Goal: Information Seeking & Learning: Learn about a topic

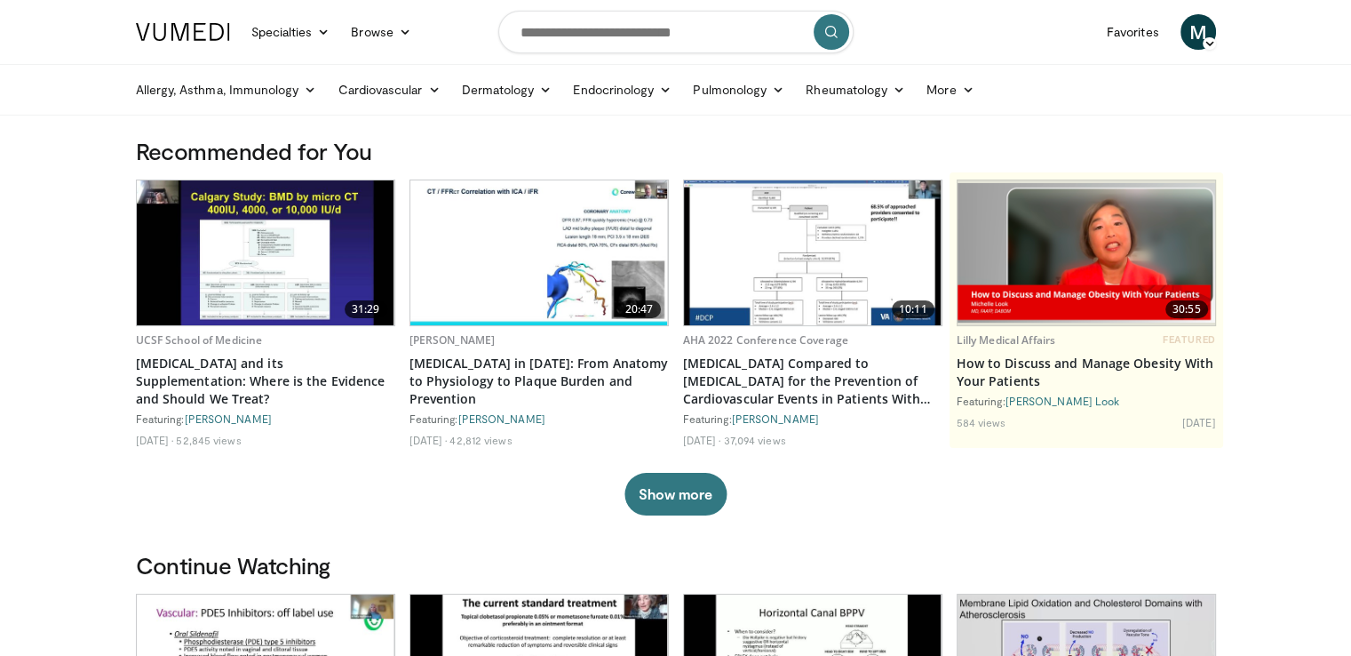
click at [1201, 29] on span "M" at bounding box center [1199, 32] width 36 height 36
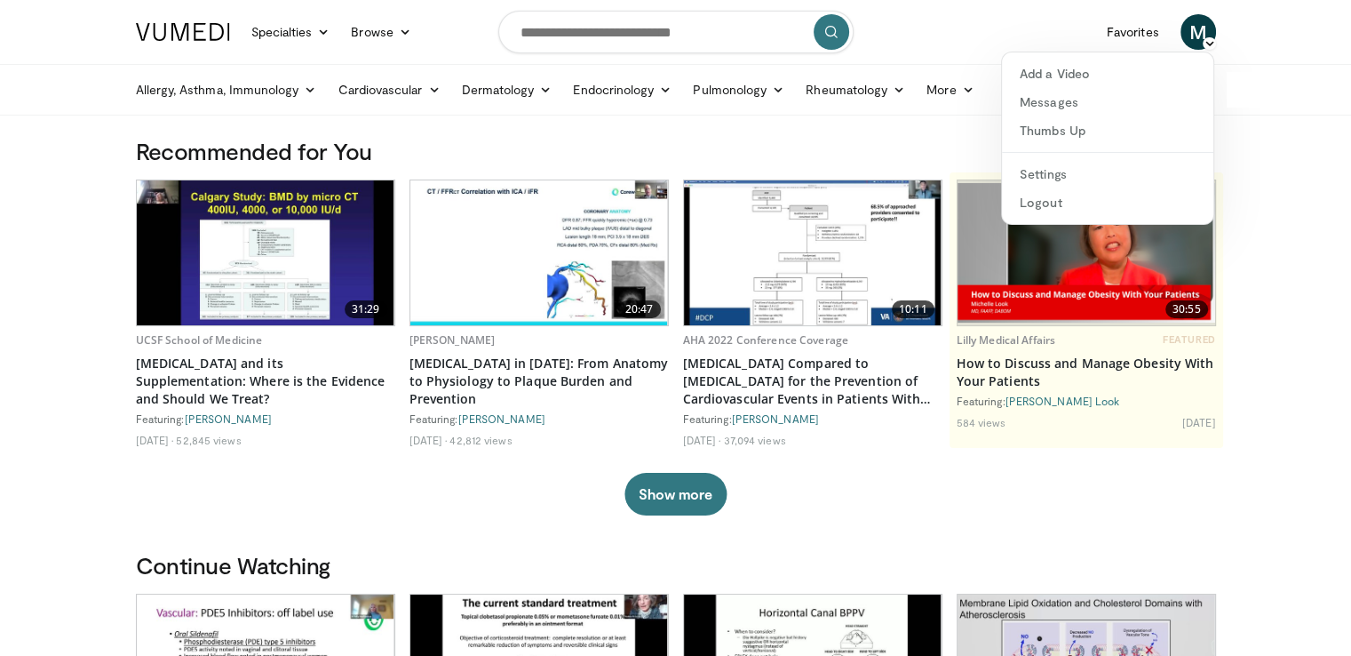
click at [1227, 100] on div "Allergy, Asthma, Immunology Allergies Asthma Dermatitis Immunology Rhinosinusit…" at bounding box center [676, 90] width 1102 height 50
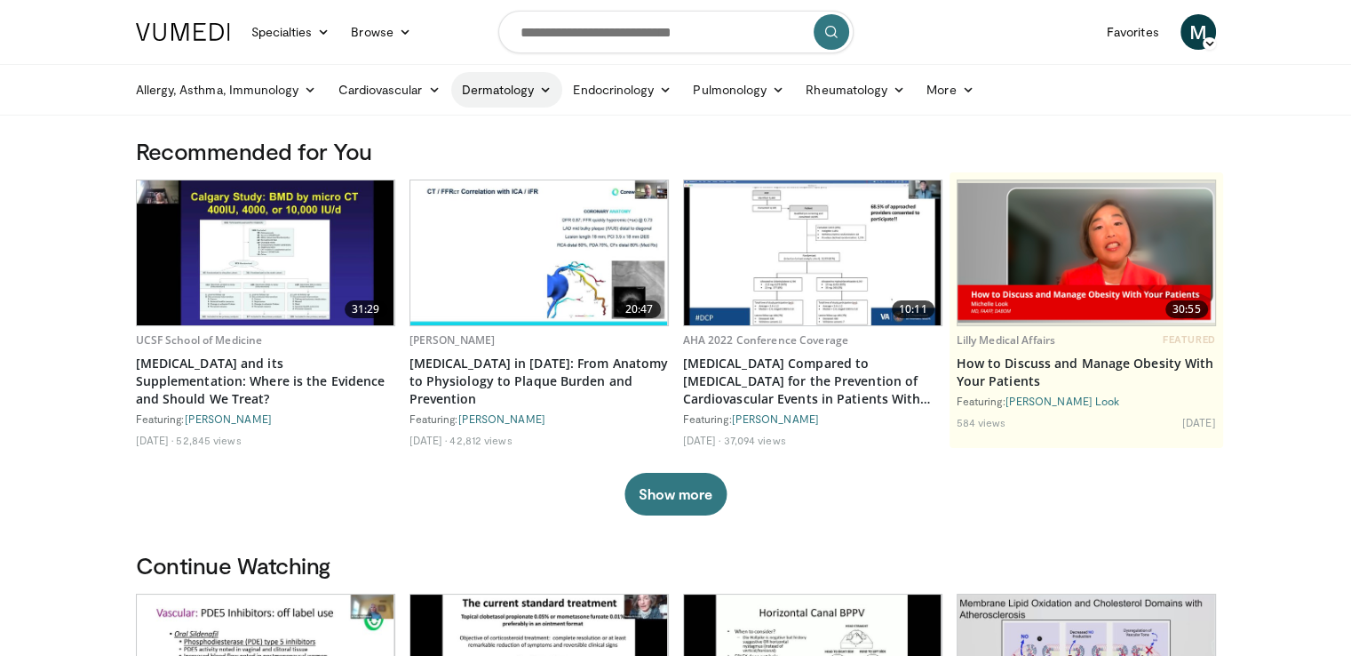
click at [531, 86] on link "Dermatology" at bounding box center [507, 90] width 112 height 36
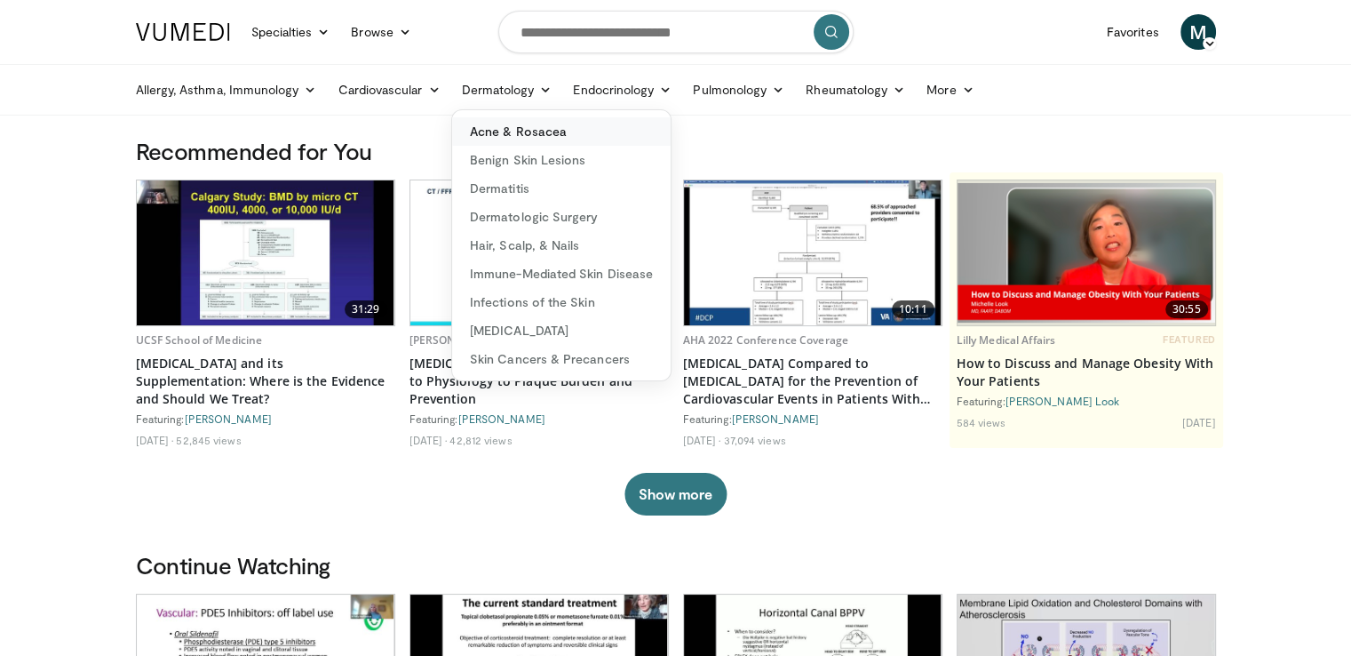
click at [523, 127] on link "Acne & Rosacea" at bounding box center [561, 131] width 219 height 28
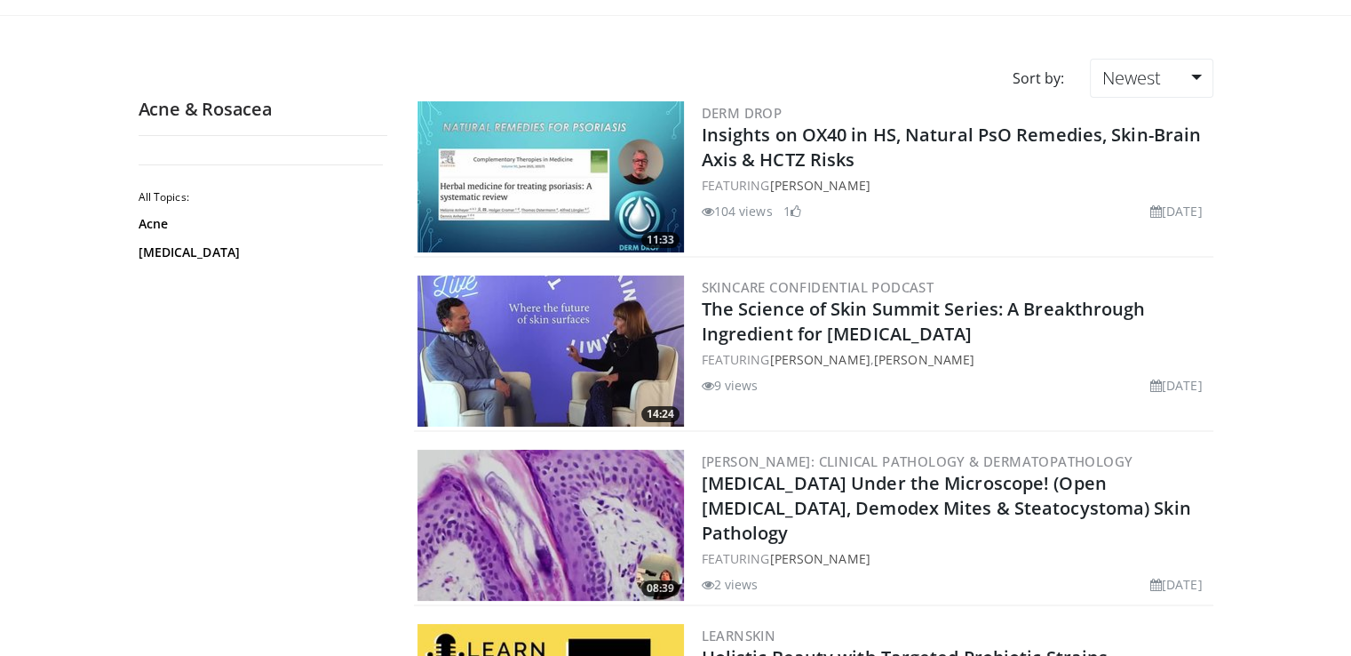
scroll to position [89, 0]
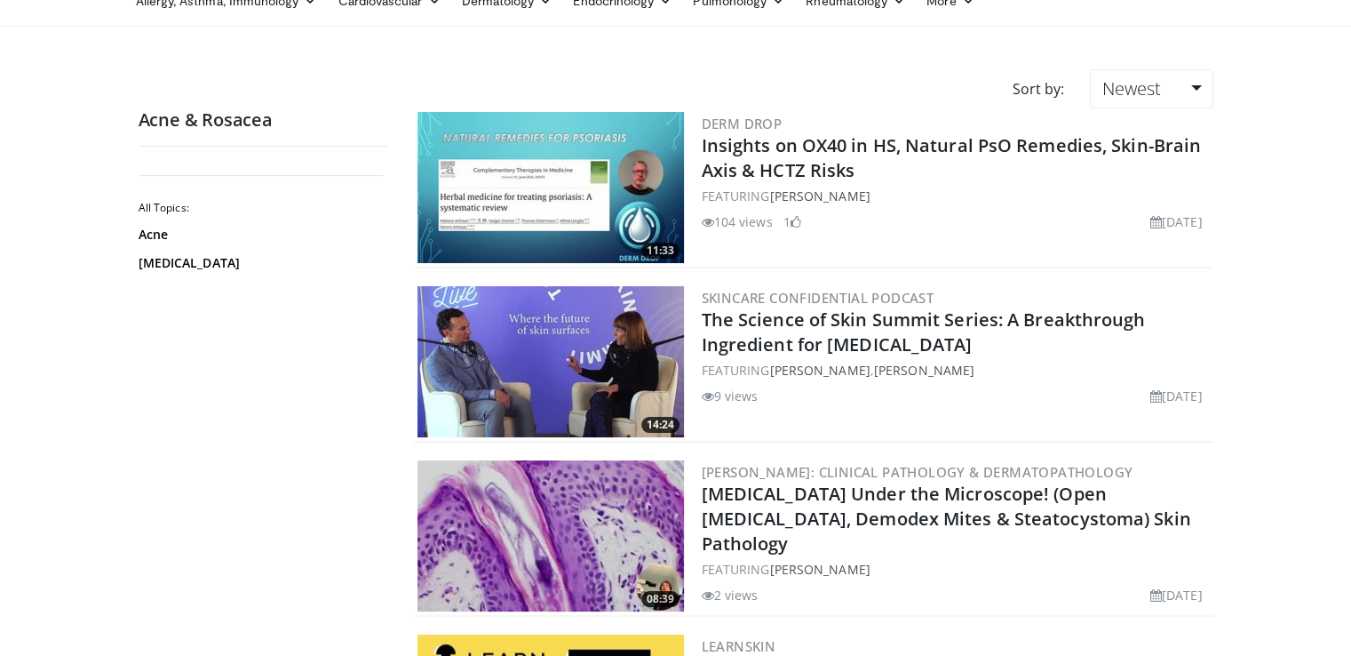
click at [533, 189] on img at bounding box center [551, 187] width 267 height 151
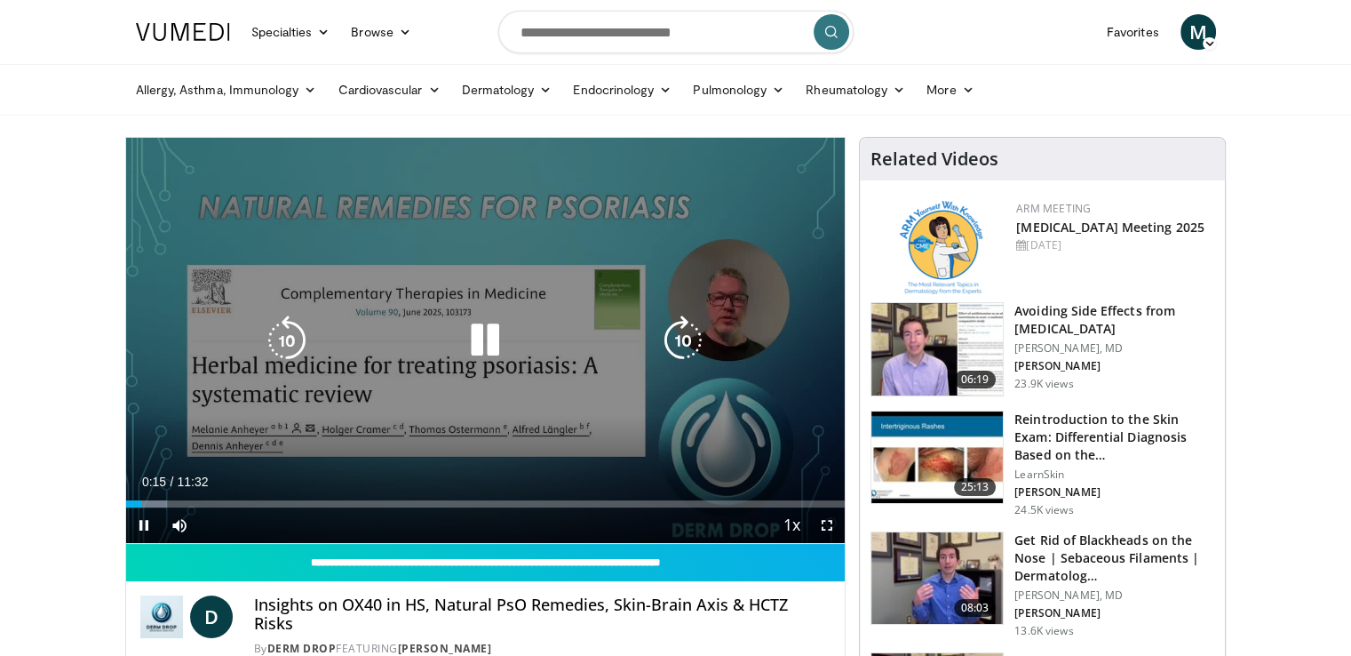
click at [547, 412] on div "10 seconds Tap to unmute" at bounding box center [486, 340] width 720 height 405
click at [529, 382] on div "10 seconds Tap to unmute" at bounding box center [486, 340] width 720 height 405
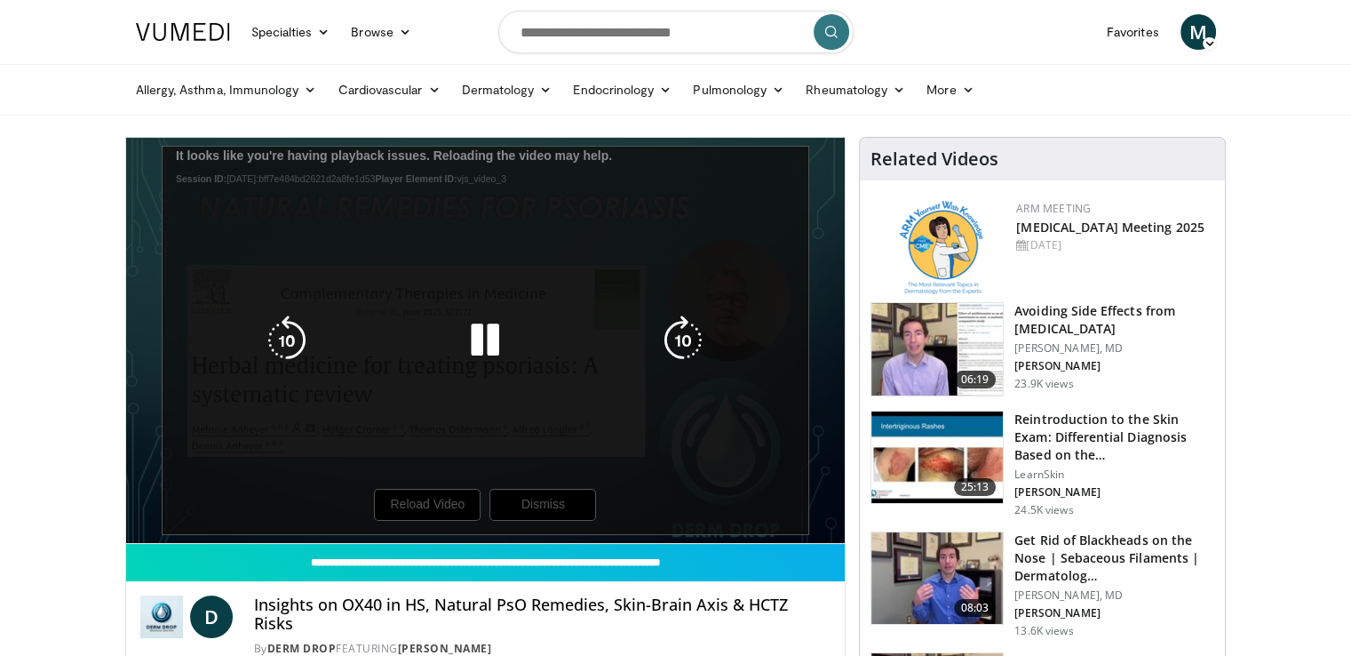
click at [471, 328] on icon "Video Player" at bounding box center [485, 340] width 50 height 50
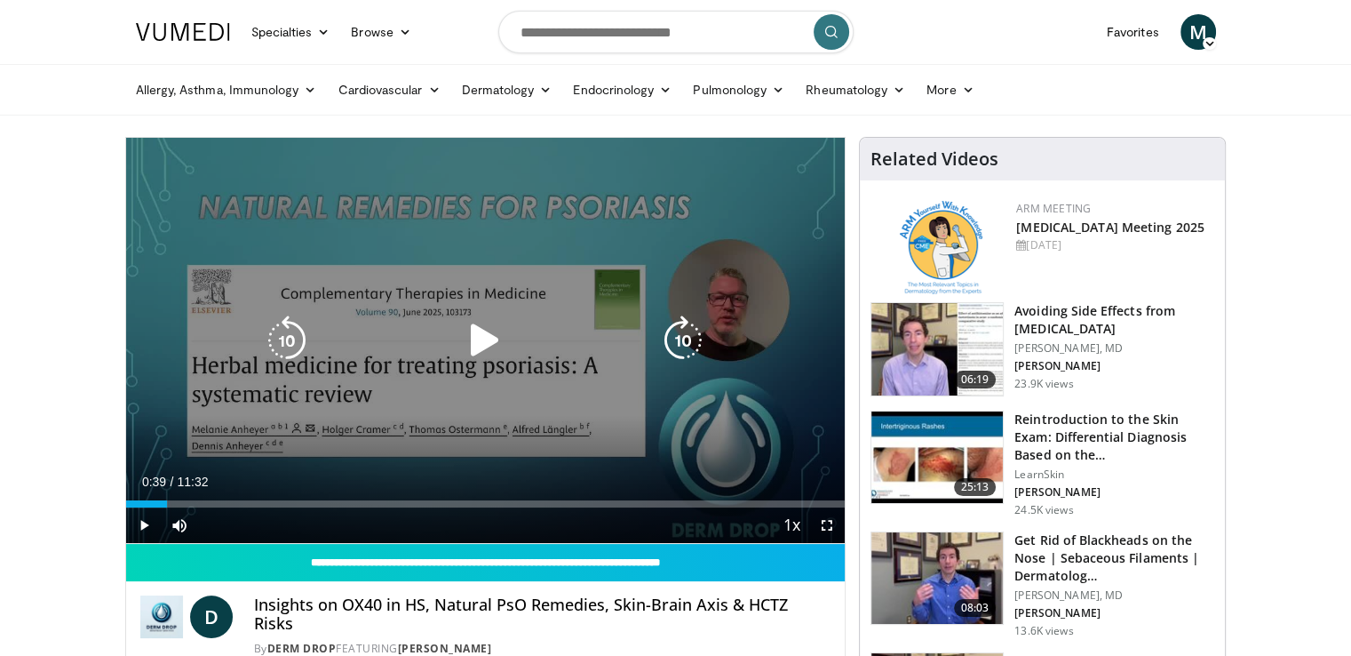
click at [478, 335] on icon "Video Player" at bounding box center [485, 340] width 50 height 50
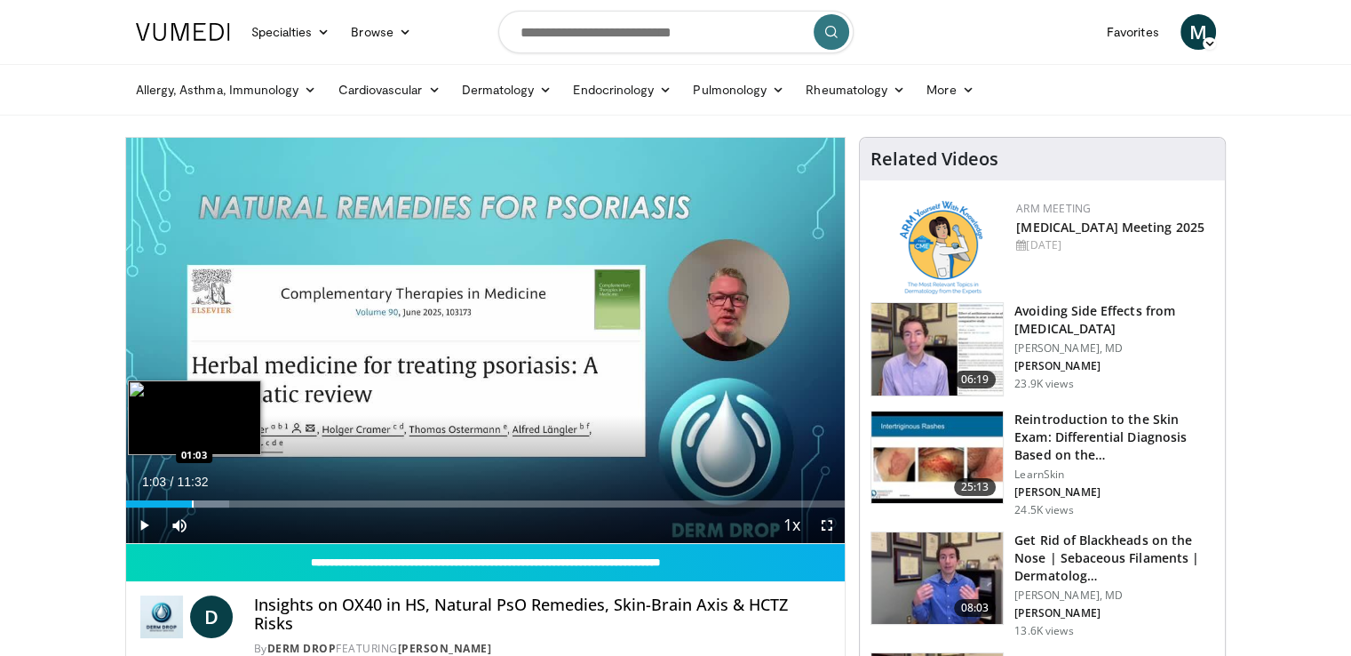
click at [192, 500] on div "Progress Bar" at bounding box center [193, 503] width 2 height 7
click at [218, 504] on div "Progress Bar" at bounding box center [219, 503] width 2 height 7
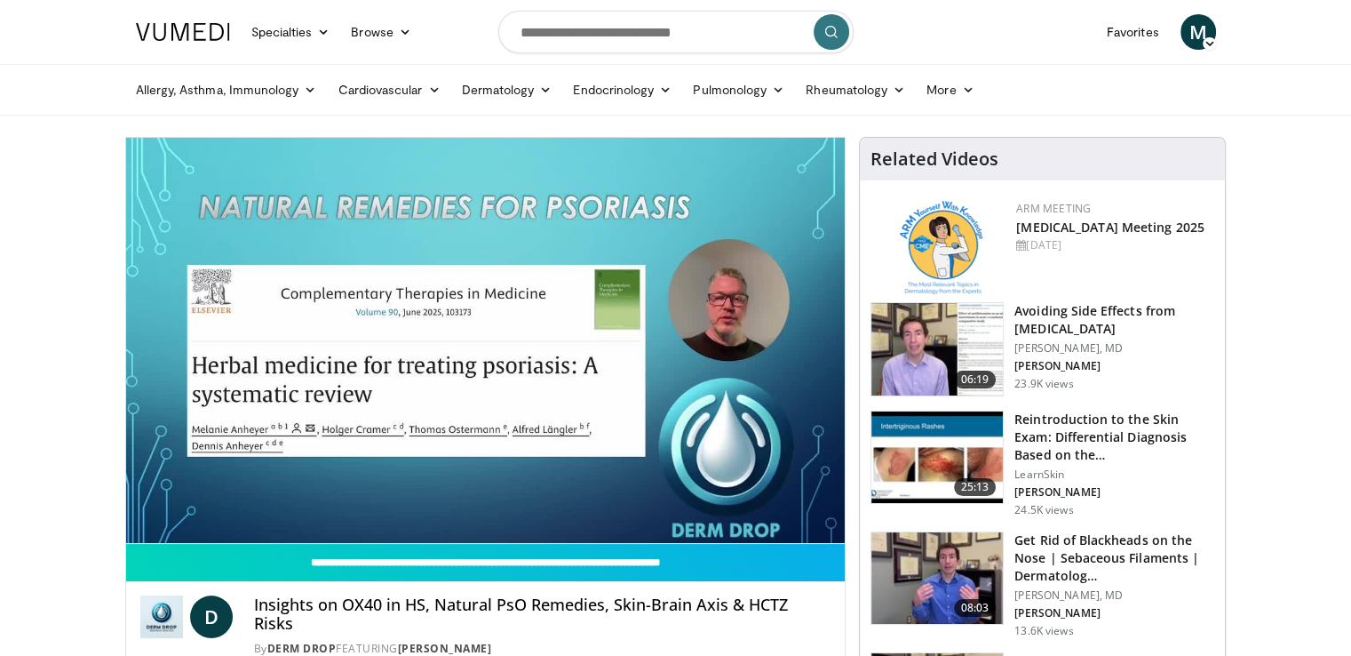
click at [236, 505] on div "10 seconds Tap to unmute" at bounding box center [486, 340] width 720 height 405
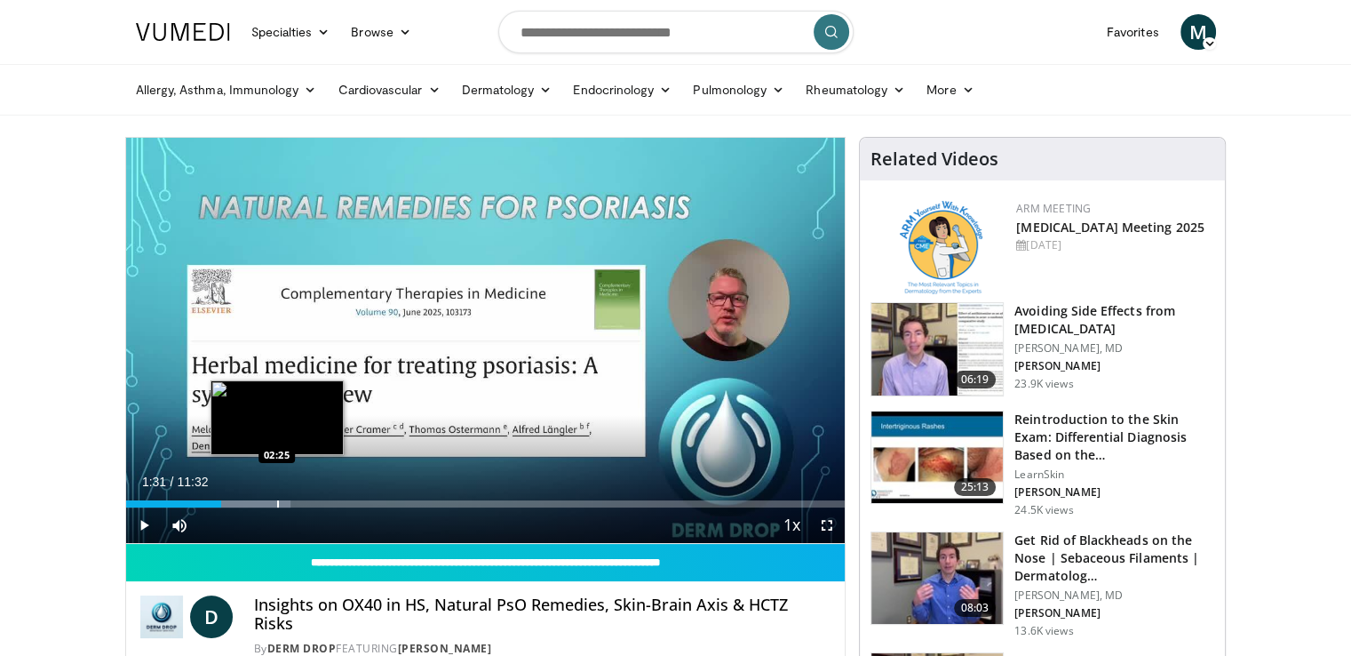
click at [277, 504] on div "Progress Bar" at bounding box center [278, 503] width 2 height 7
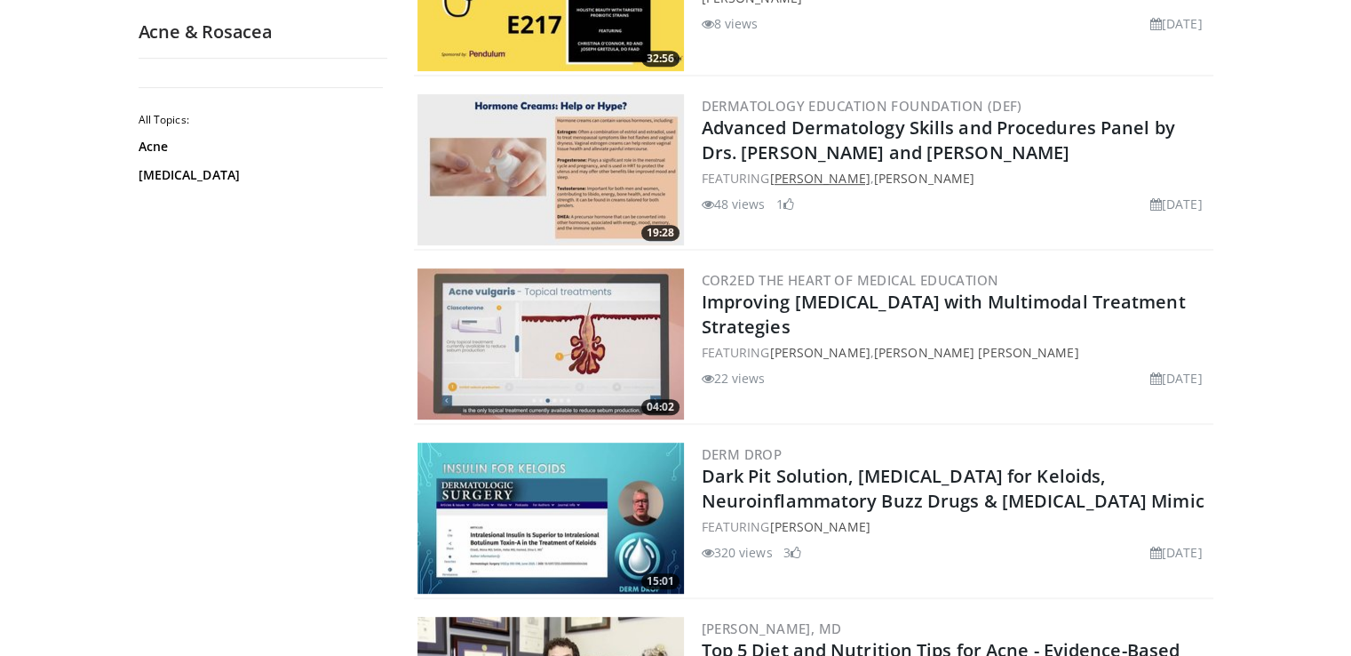
scroll to position [888, 0]
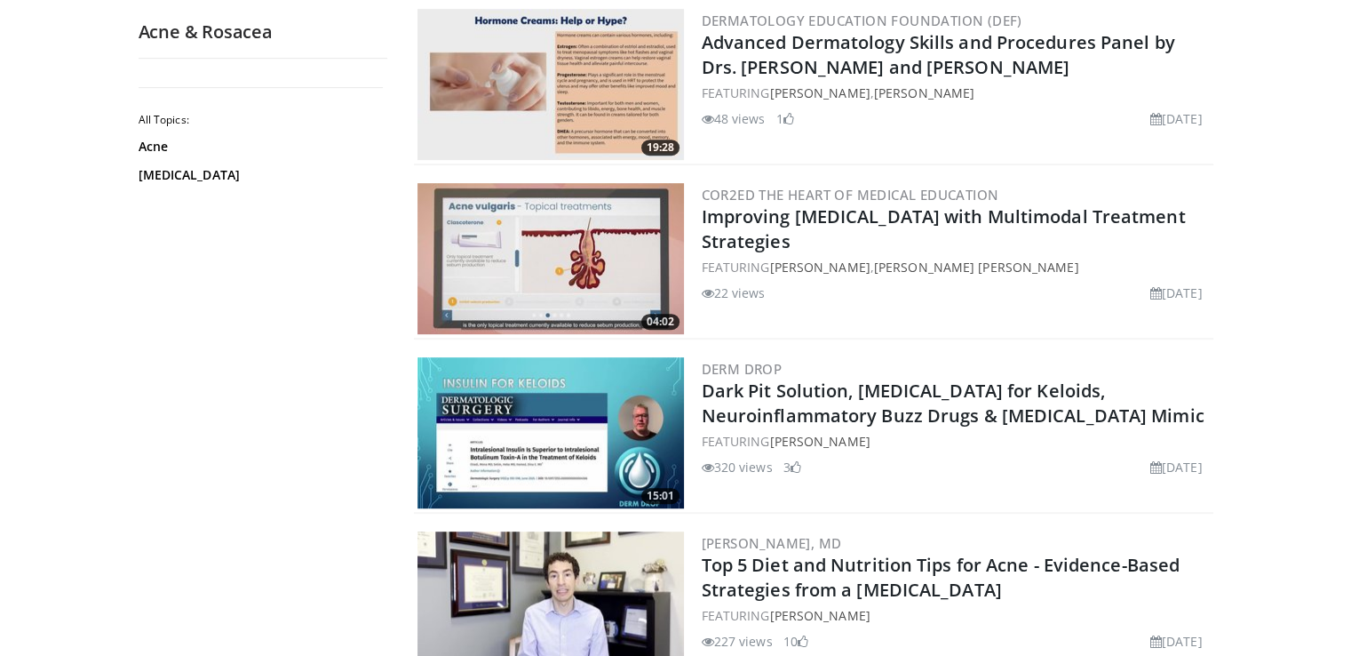
click at [550, 249] on img at bounding box center [551, 258] width 267 height 151
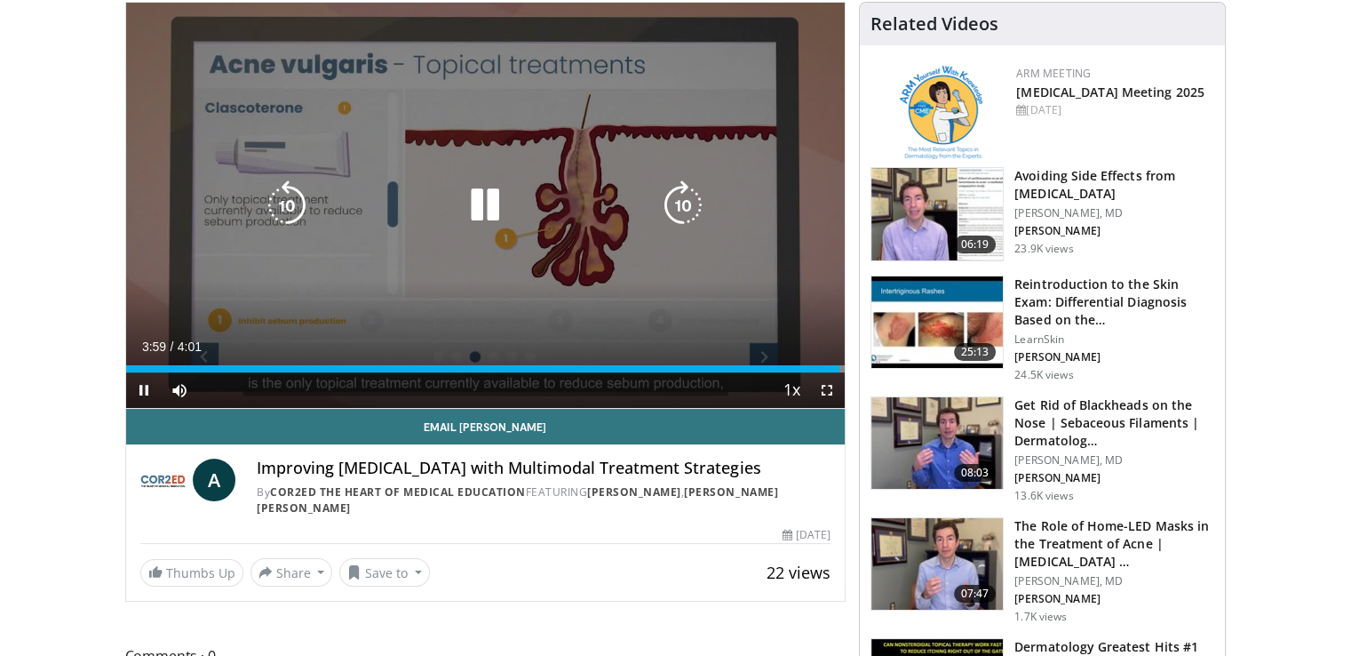
scroll to position [89, 0]
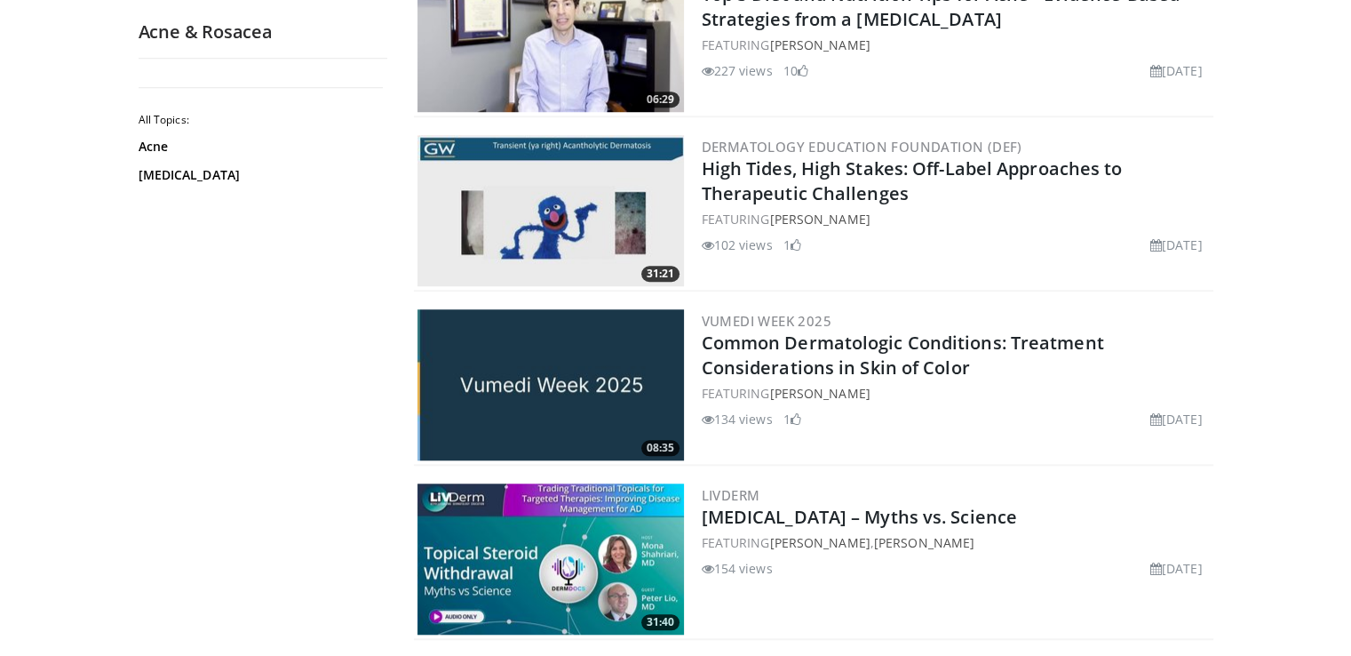
scroll to position [1509, 0]
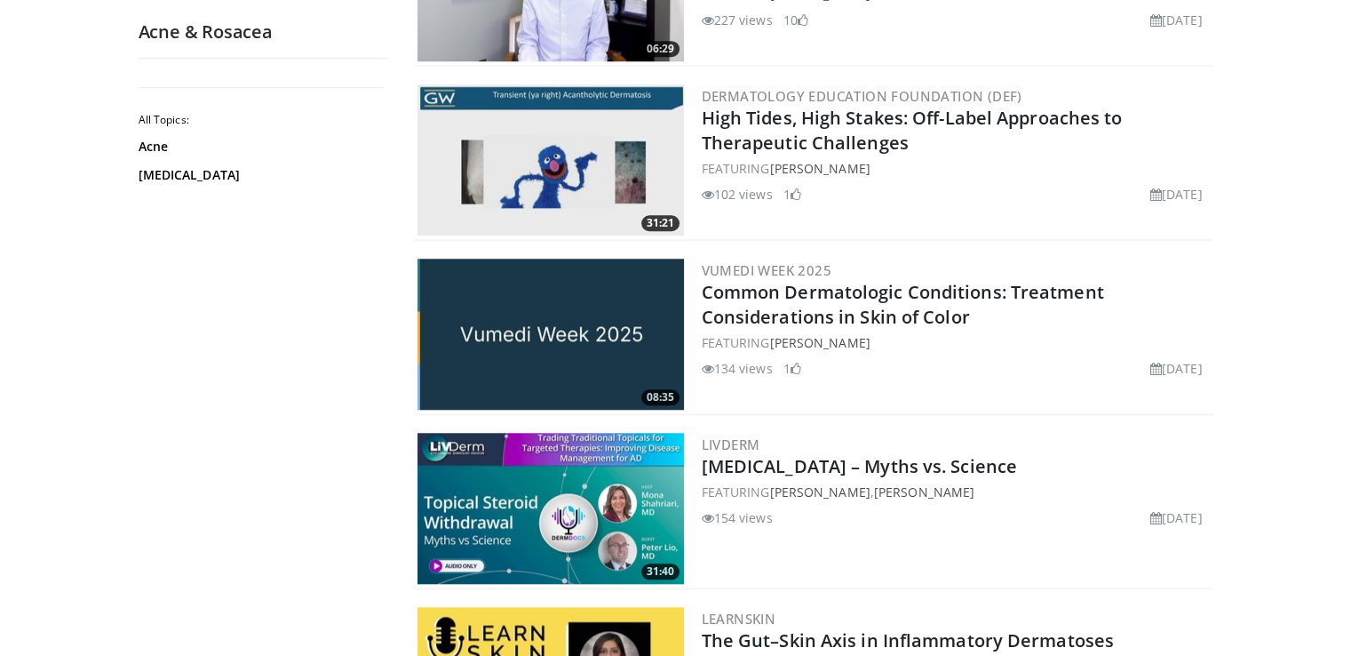
click at [539, 318] on img at bounding box center [551, 334] width 267 height 151
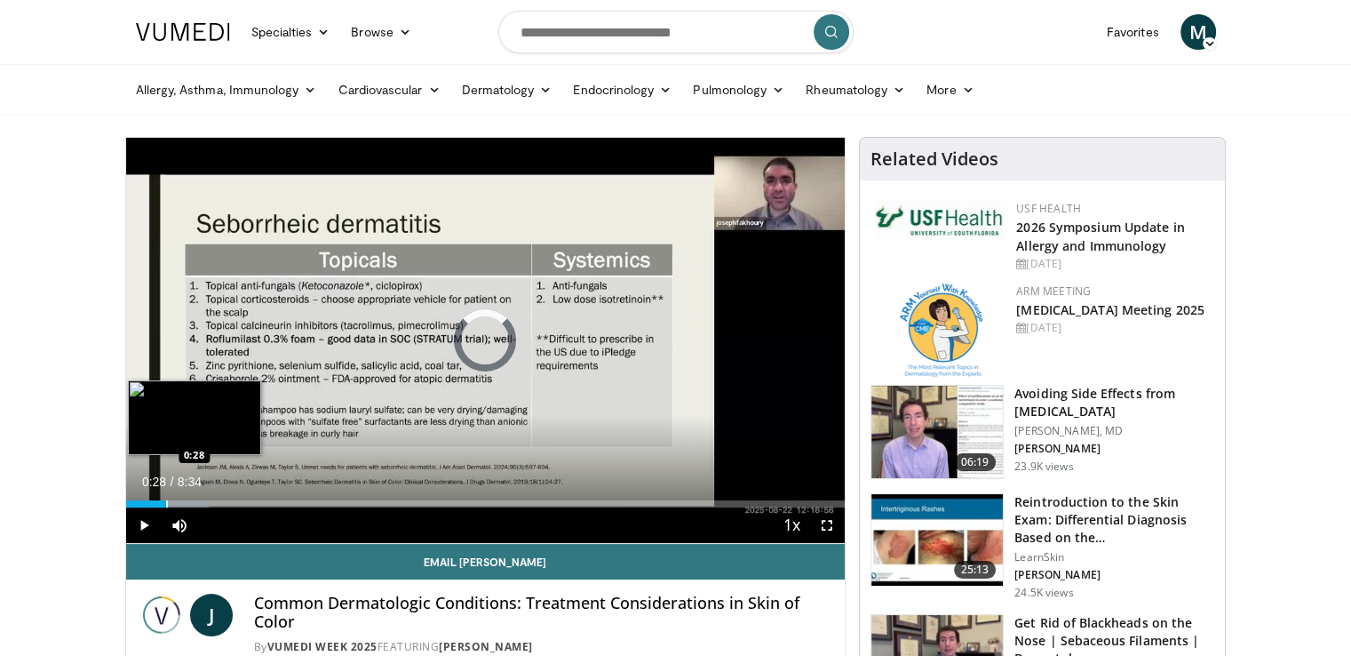
click at [166, 502] on div "Progress Bar" at bounding box center [167, 503] width 2 height 7
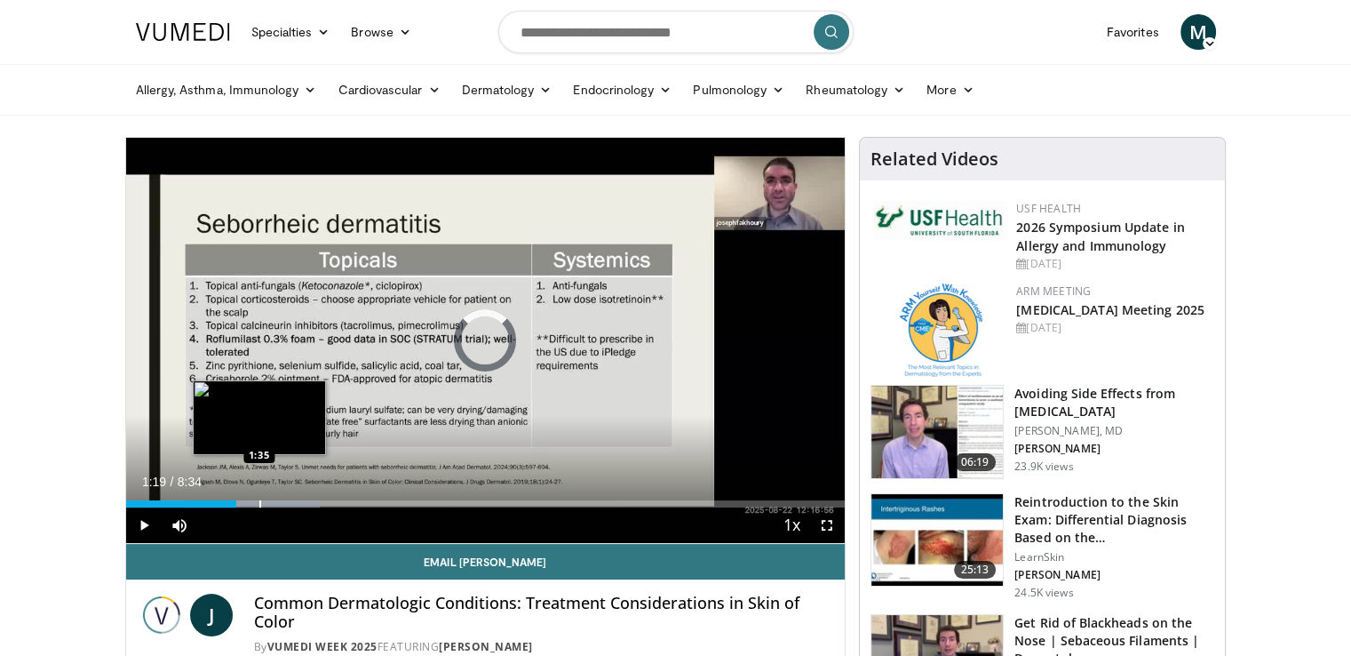
click at [259, 502] on div "Progress Bar" at bounding box center [260, 503] width 2 height 7
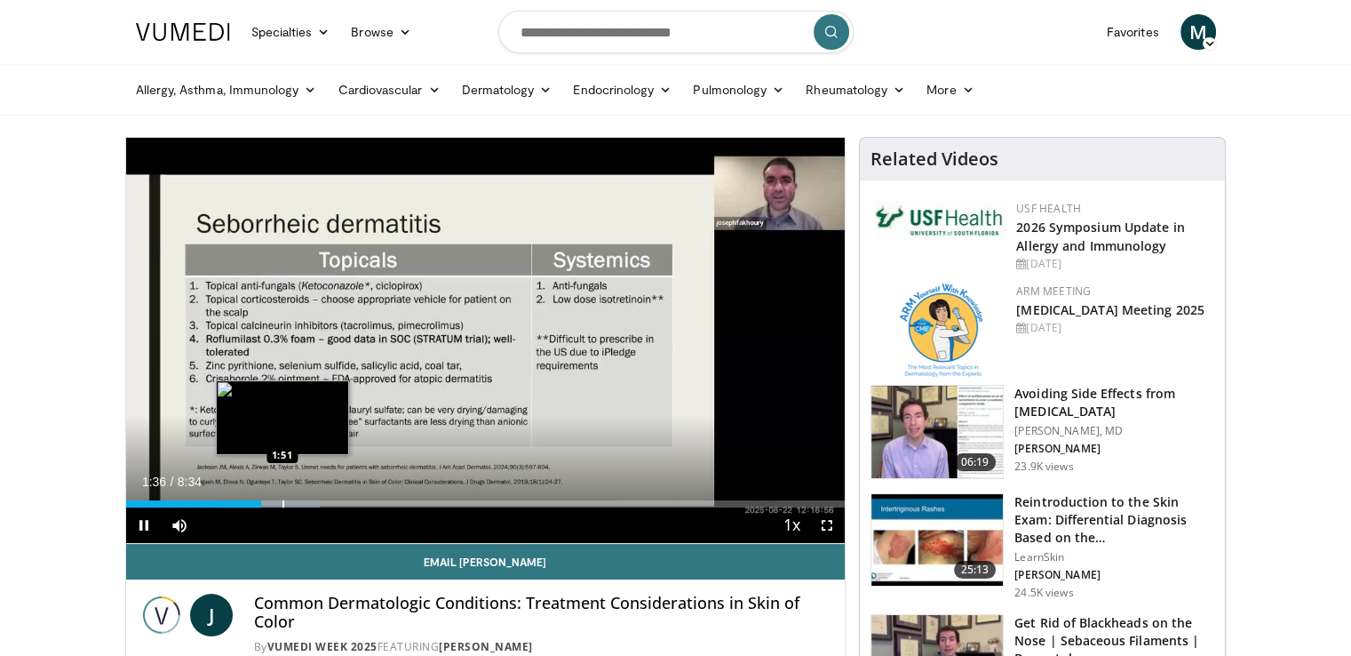
click at [281, 498] on div "Loaded : 27.01% 1:36 1:51" at bounding box center [486, 498] width 720 height 17
click at [315, 502] on div "Progress Bar" at bounding box center [316, 503] width 2 height 7
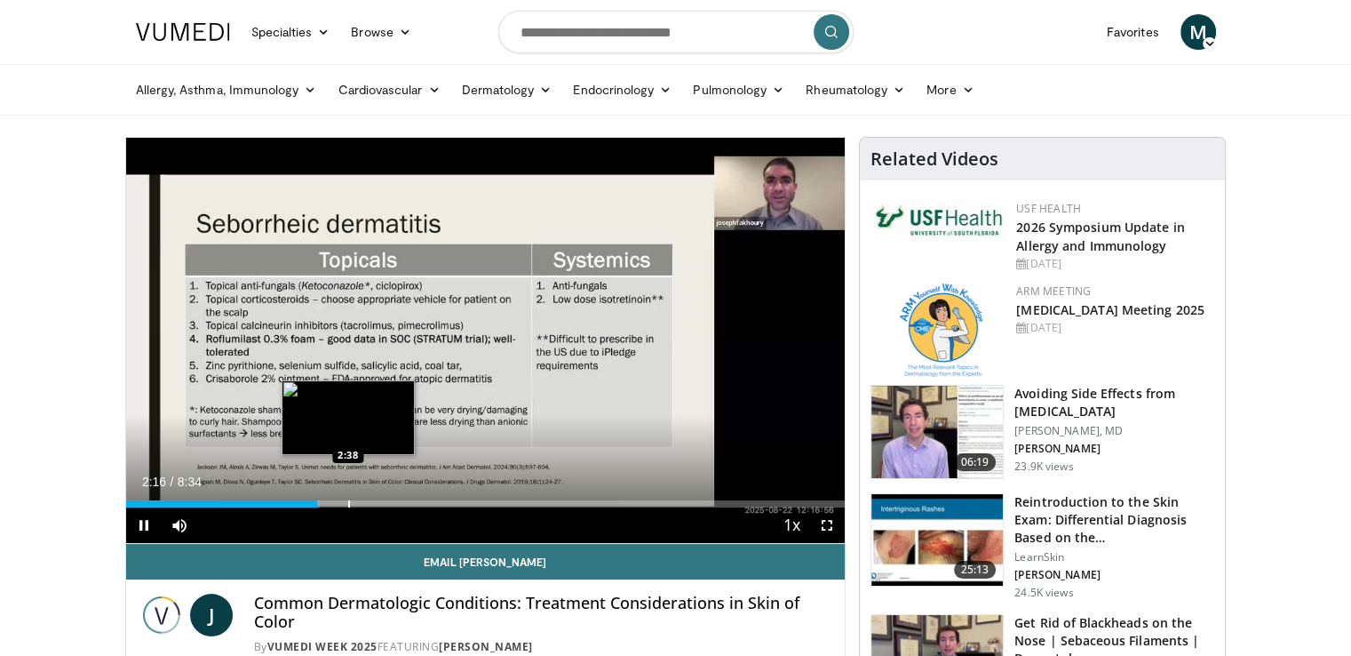
click at [348, 500] on div "Progress Bar" at bounding box center [349, 503] width 2 height 7
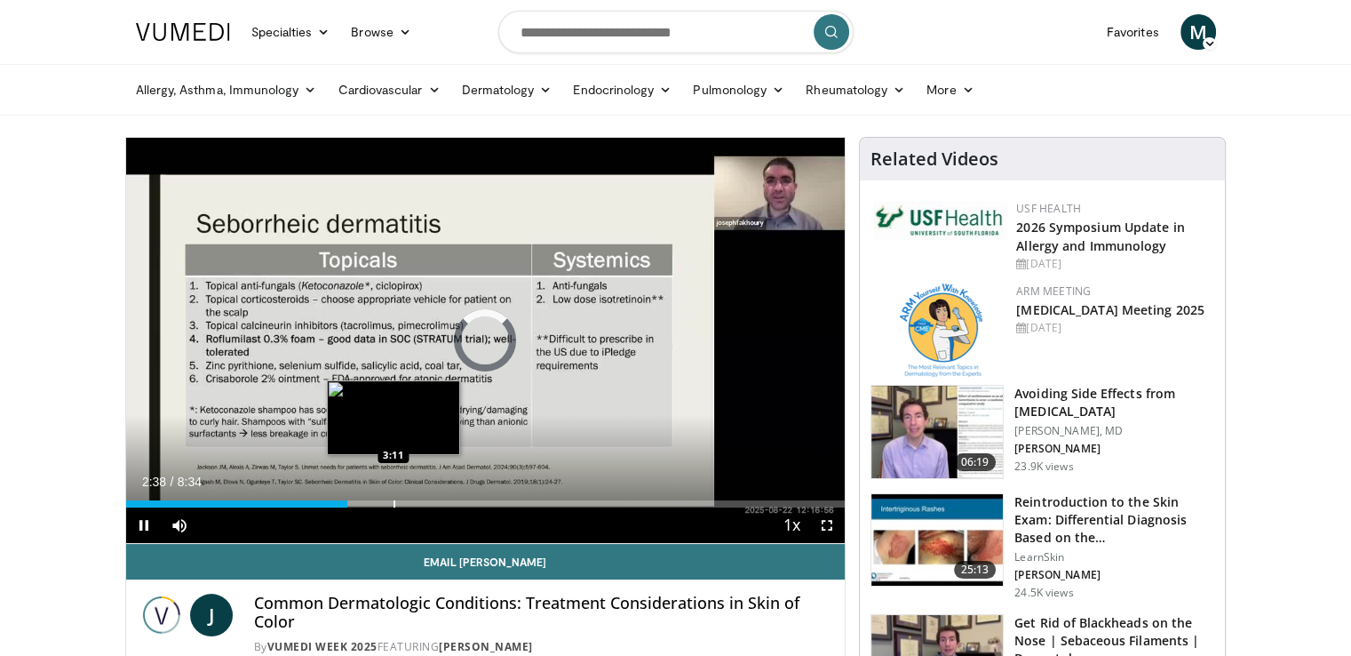
click at [394, 502] on div "Progress Bar" at bounding box center [395, 503] width 2 height 7
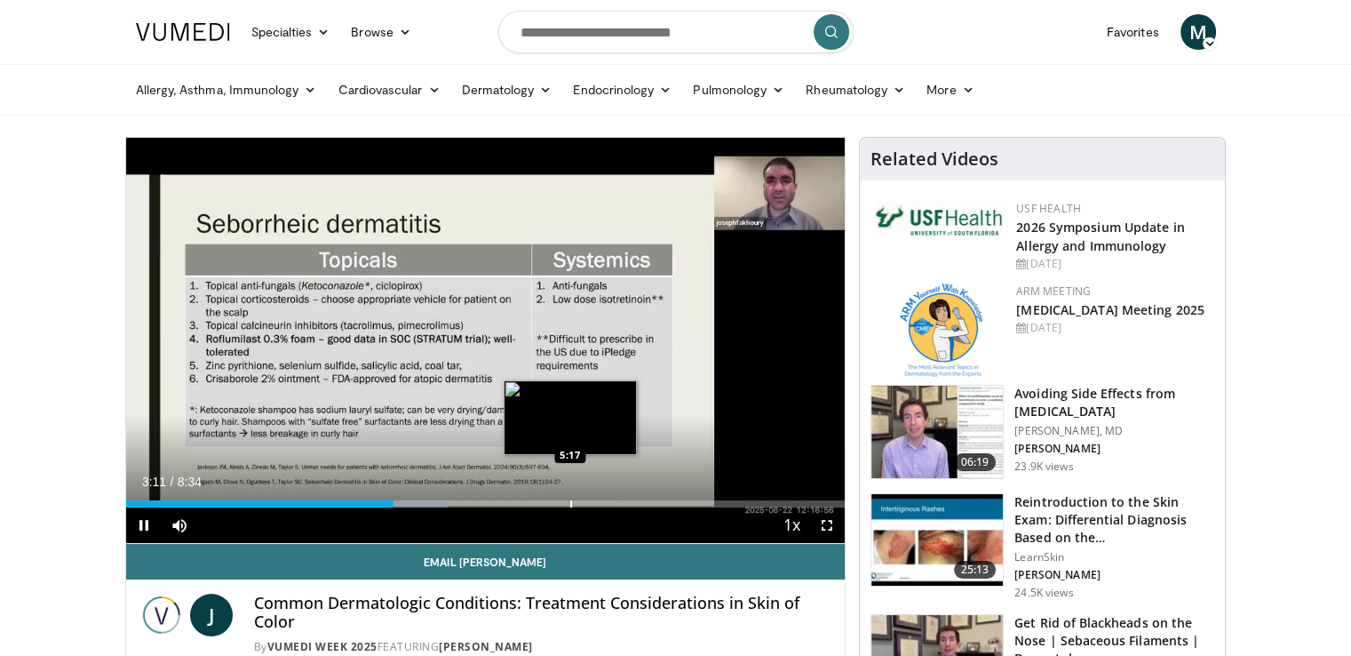
click at [569, 498] on div "Loaded : 44.74% 3:11 5:17" at bounding box center [486, 498] width 720 height 17
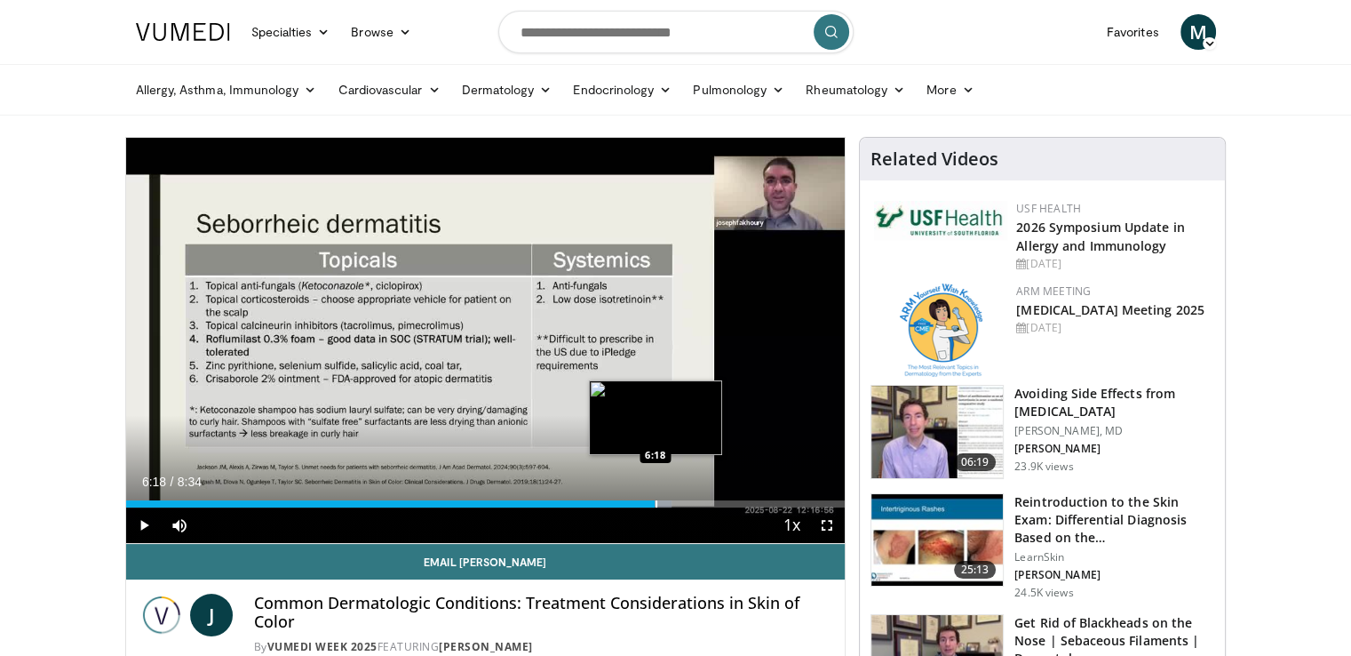
click at [656, 500] on div "Progress Bar" at bounding box center [657, 503] width 2 height 7
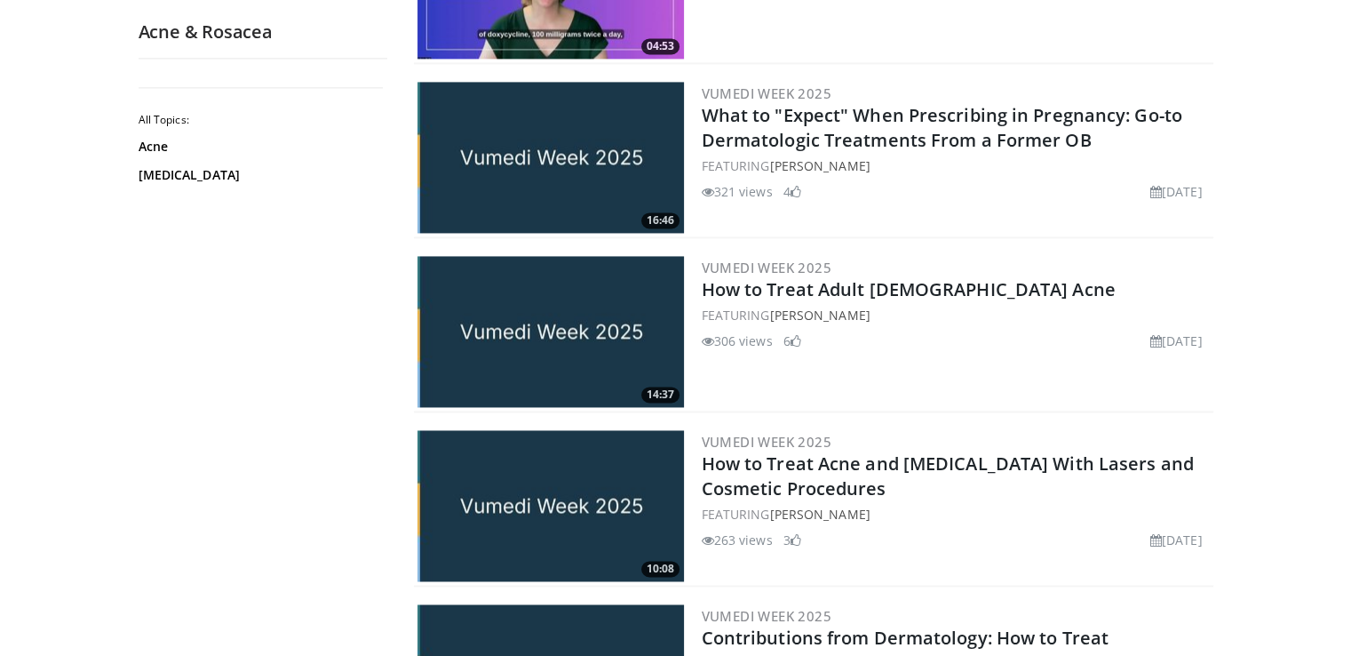
scroll to position [2685, 0]
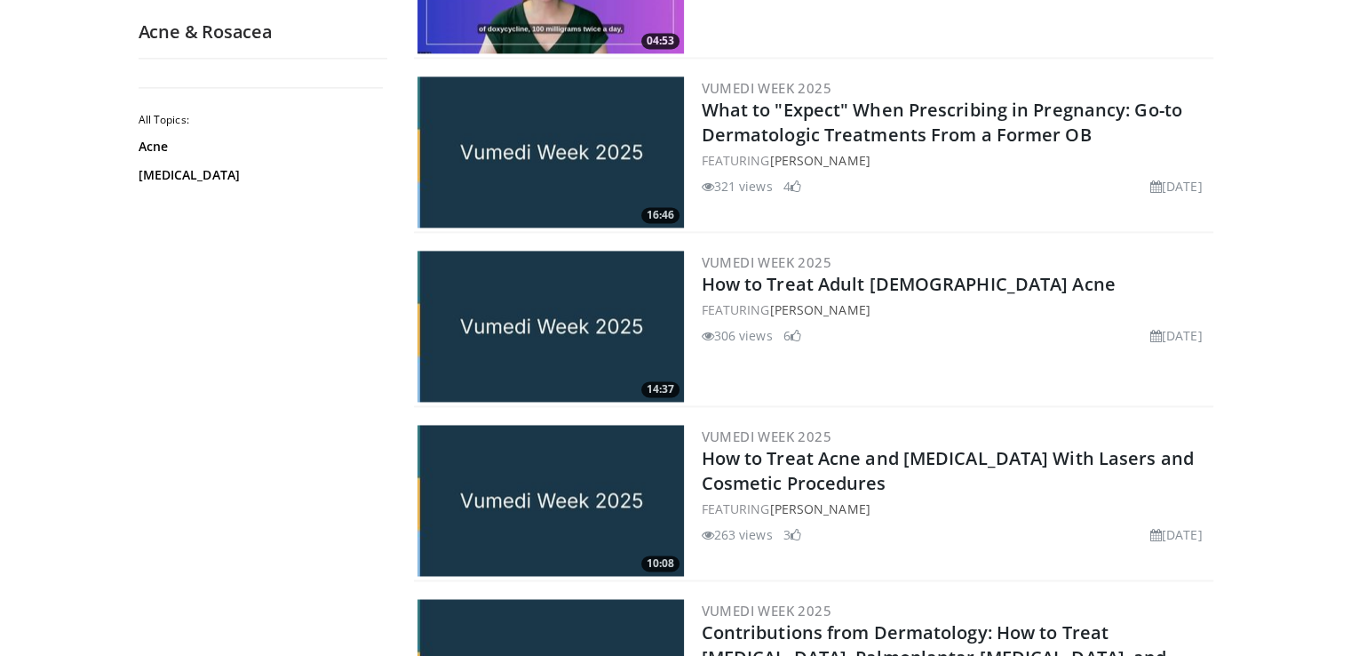
click at [549, 308] on img at bounding box center [551, 326] width 267 height 151
click at [541, 310] on img at bounding box center [551, 326] width 267 height 151
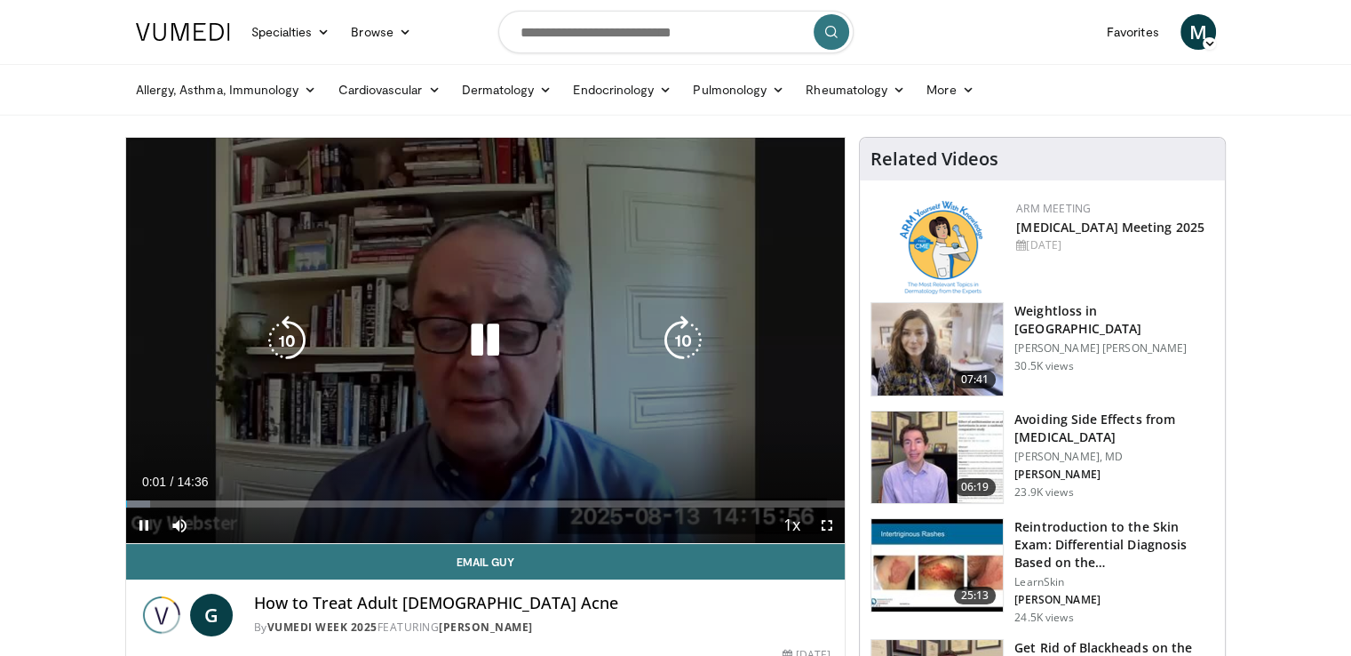
click at [473, 332] on icon "Video Player" at bounding box center [485, 340] width 50 height 50
click at [474, 333] on icon "Video Player" at bounding box center [485, 340] width 50 height 50
click at [489, 334] on icon "Video Player" at bounding box center [485, 340] width 50 height 50
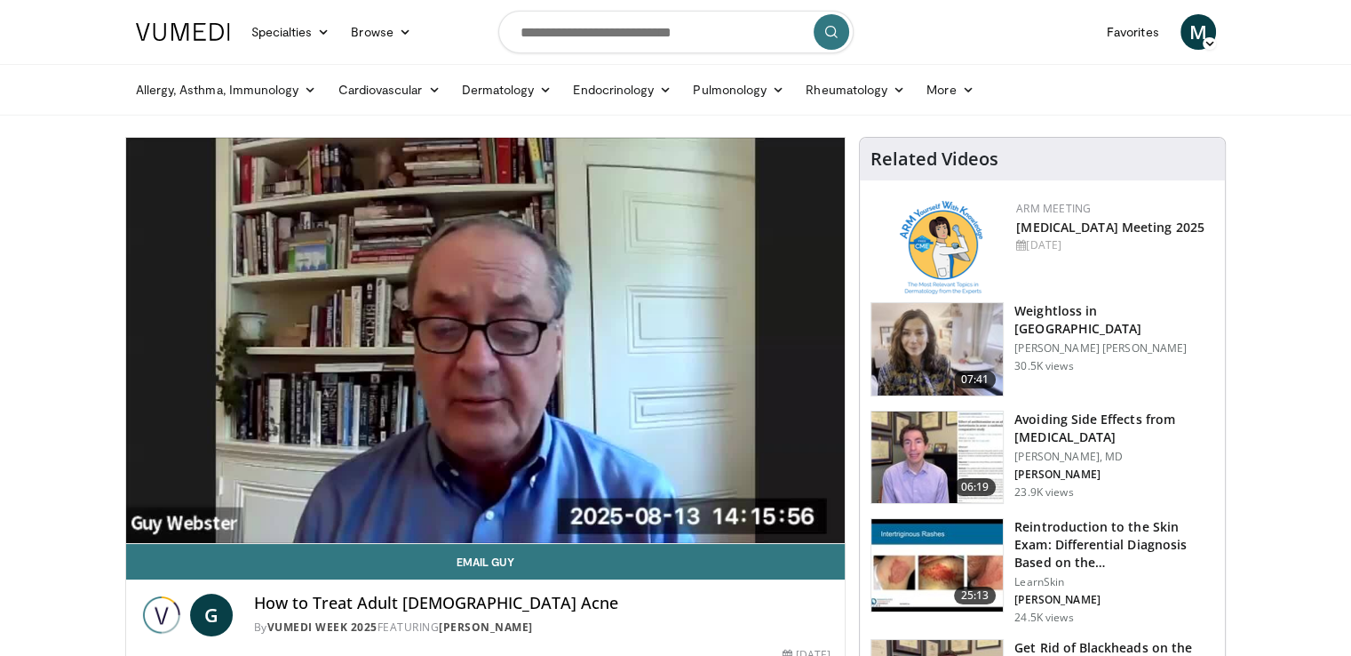
drag, startPoint x: 1333, startPoint y: 505, endPoint x: 1311, endPoint y: 504, distance: 21.4
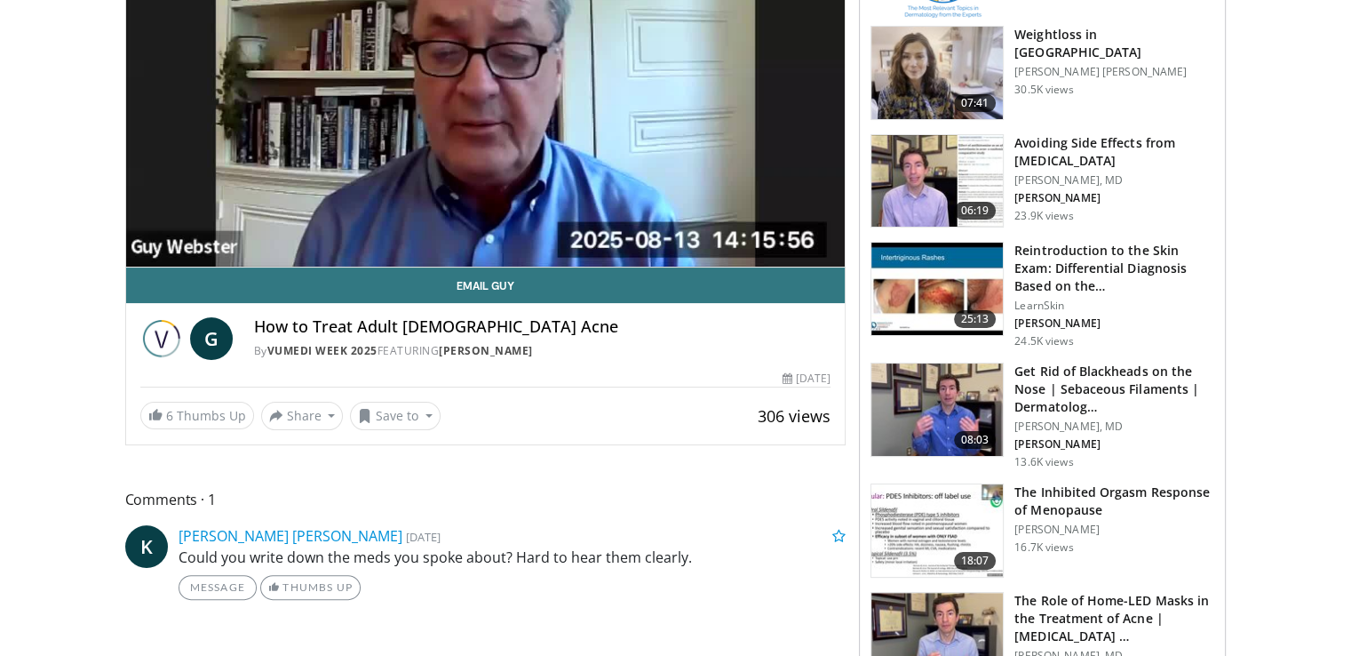
scroll to position [267, 0]
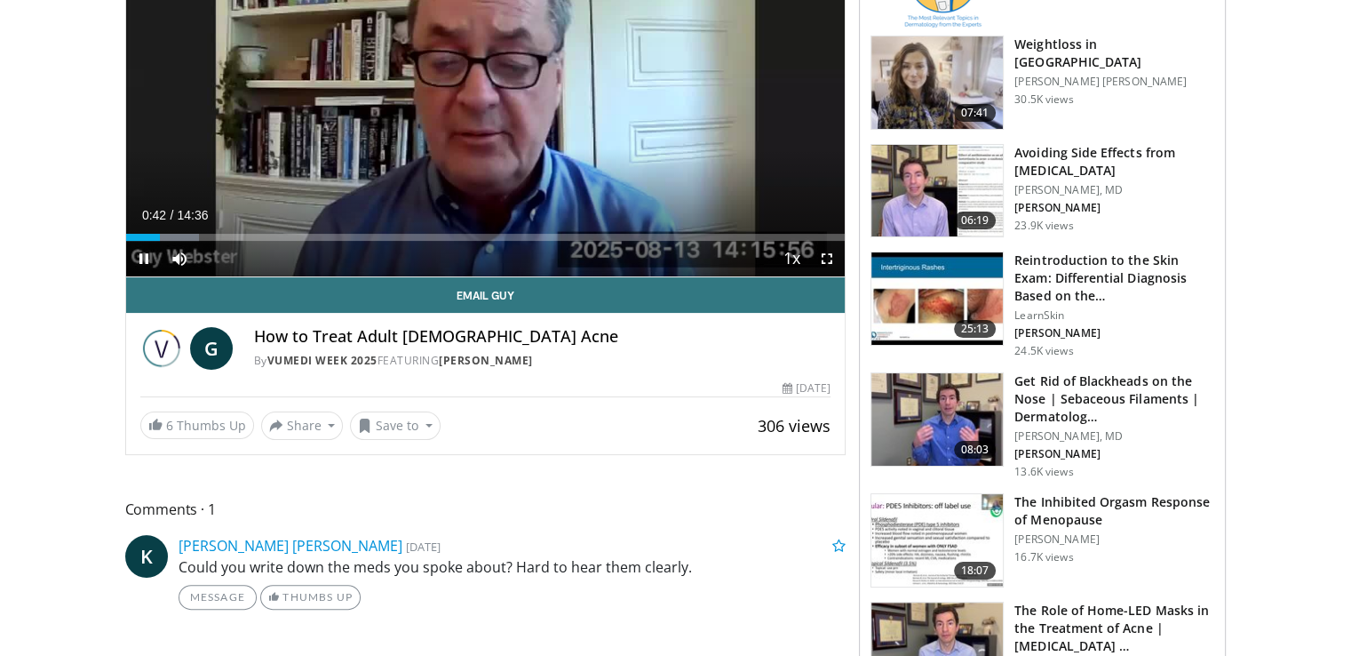
drag, startPoint x: 355, startPoint y: 232, endPoint x: 458, endPoint y: 207, distance: 105.1
click at [458, 207] on div "Current Time 0:42 / Duration 14:36" at bounding box center [486, 215] width 720 height 16
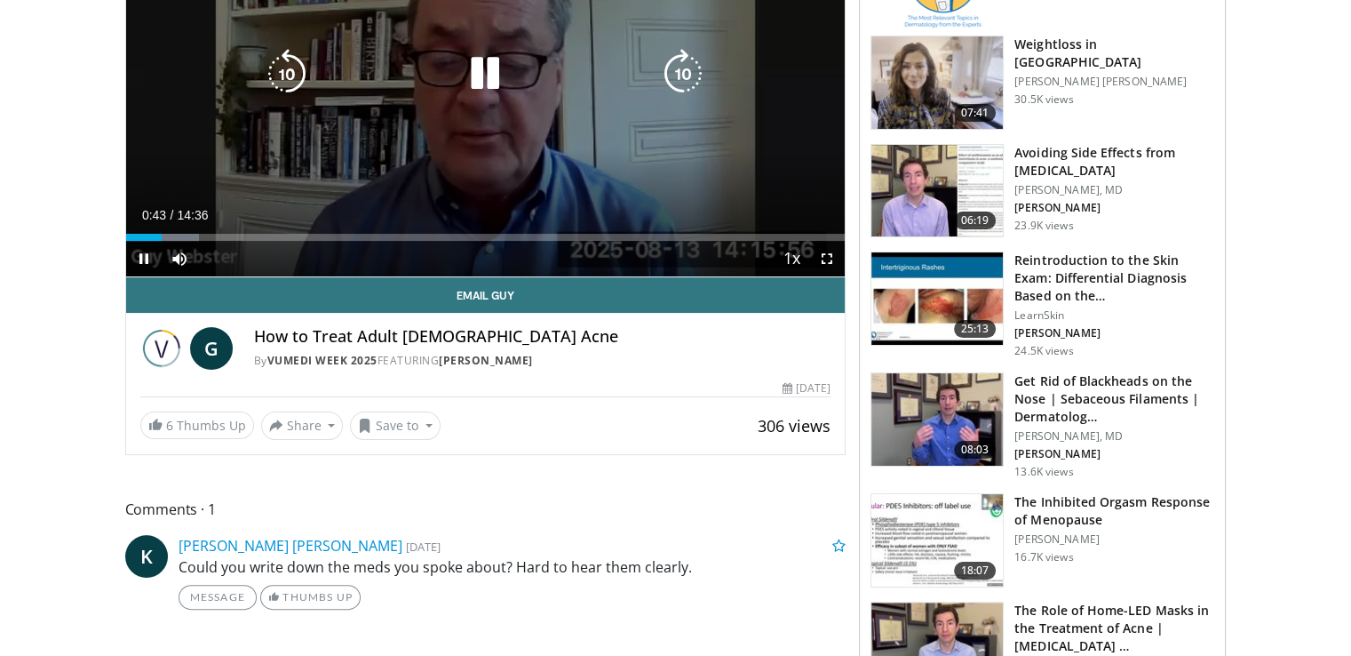
click at [431, 164] on div "10 seconds Tap to unmute" at bounding box center [486, 73] width 720 height 405
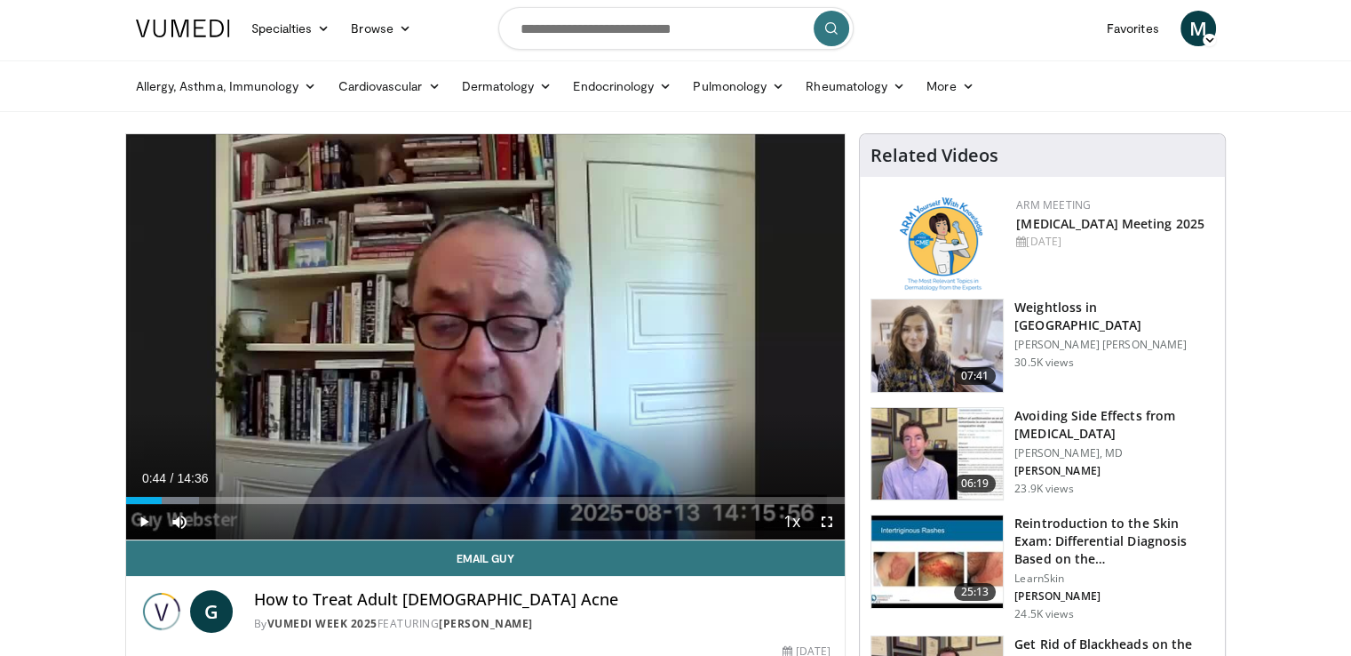
scroll to position [0, 0]
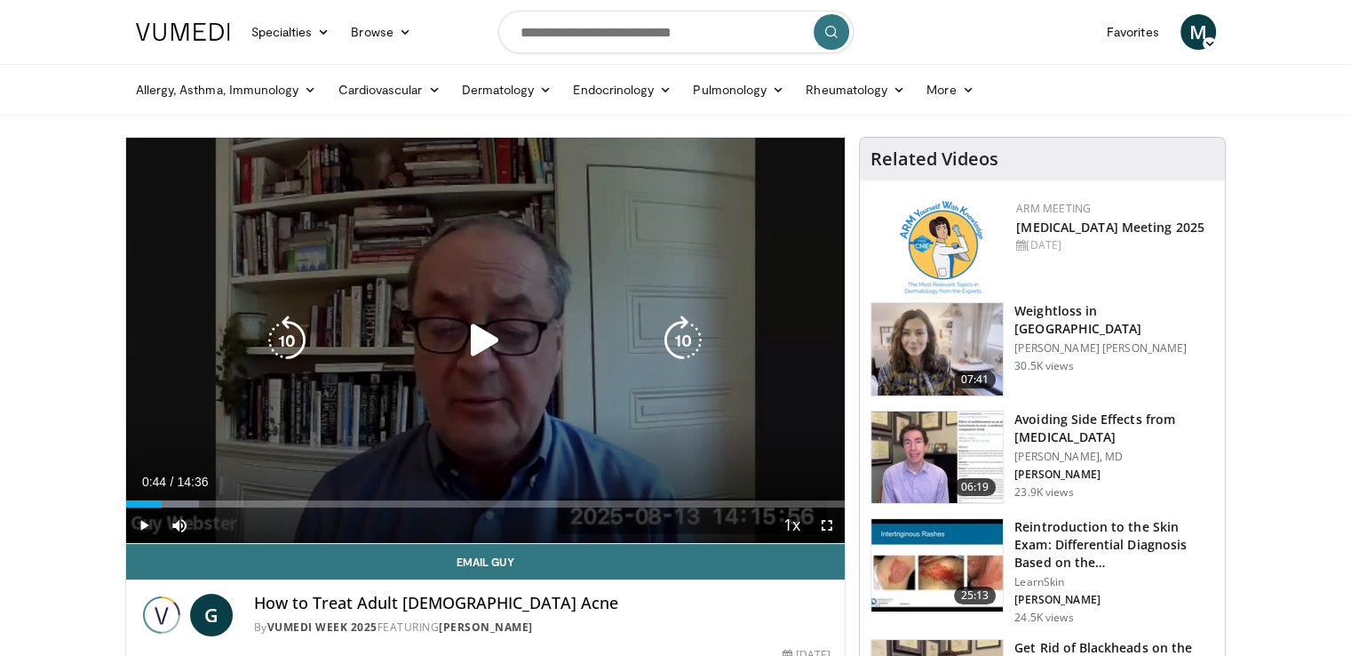
click at [482, 338] on icon "Video Player" at bounding box center [485, 340] width 50 height 50
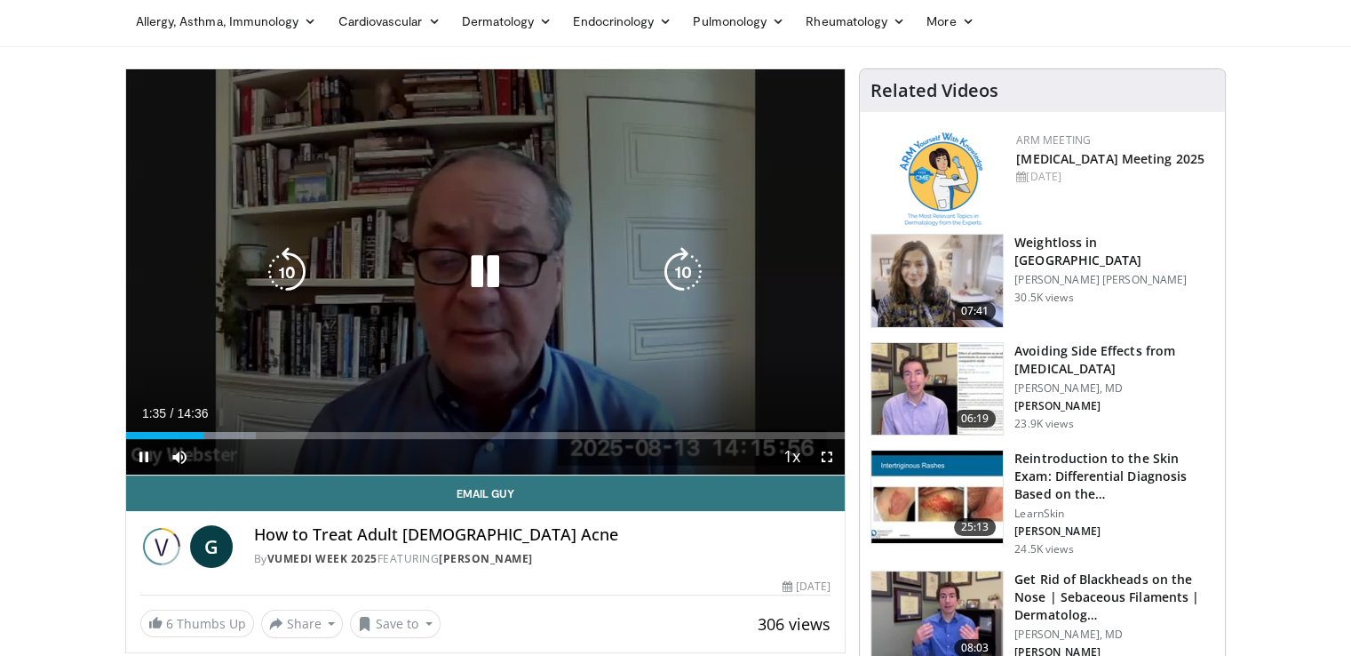
scroll to position [178, 0]
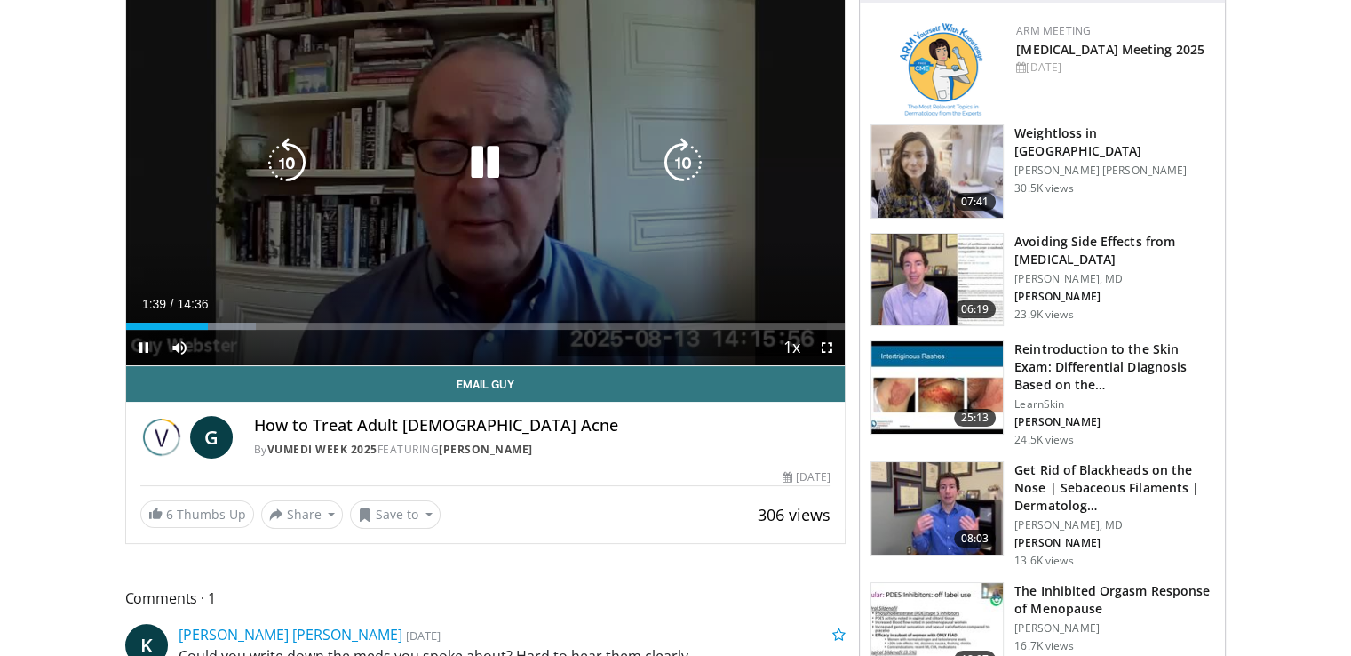
click at [361, 218] on div "10 seconds Tap to unmute" at bounding box center [486, 162] width 720 height 405
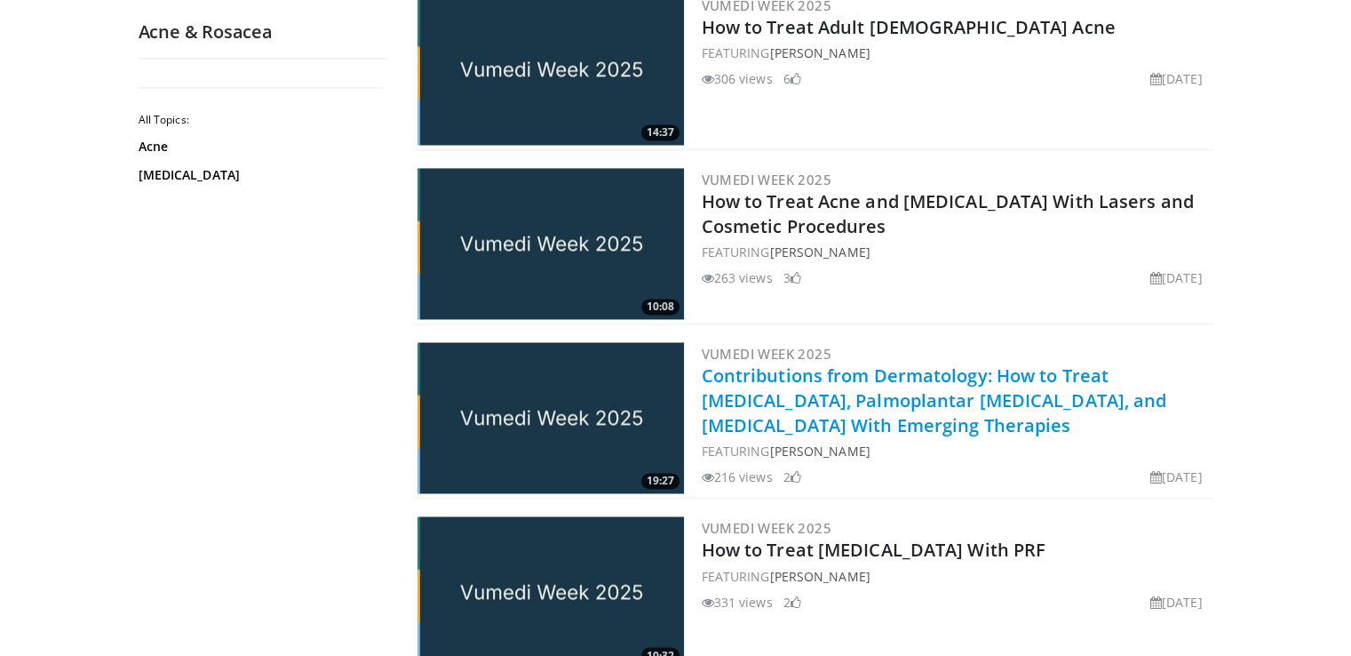
scroll to position [2841, 0]
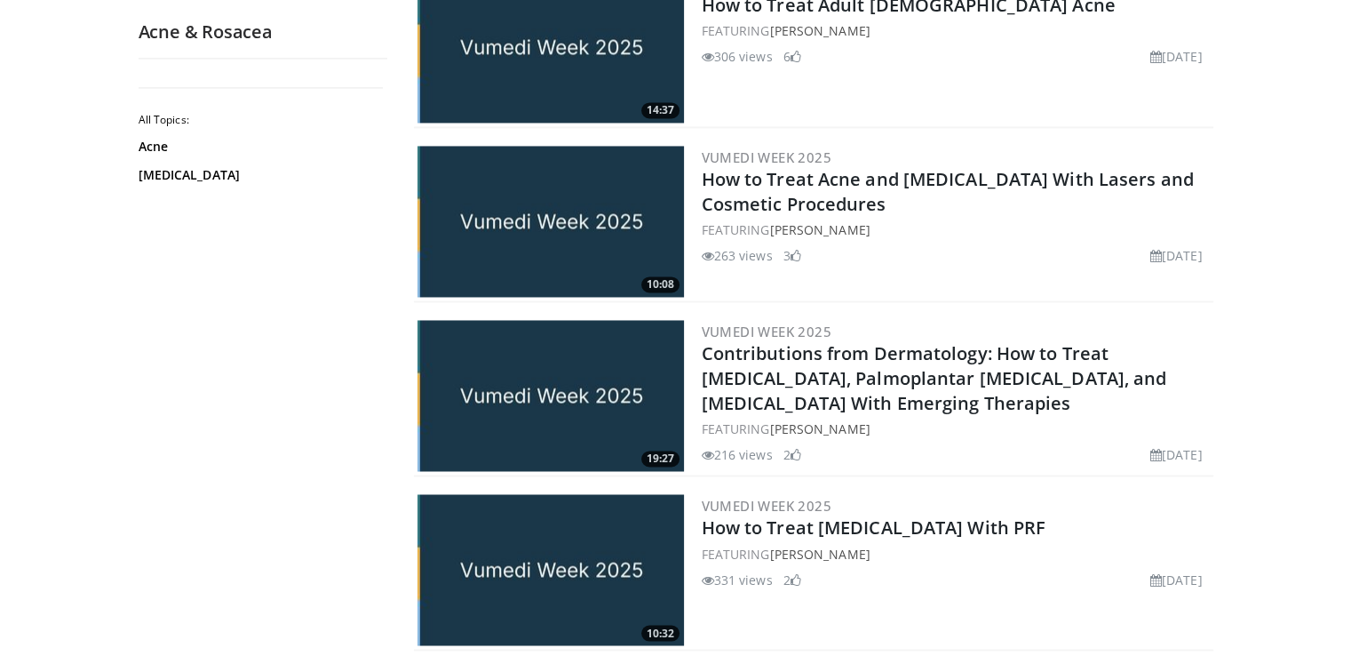
click at [545, 395] on img at bounding box center [551, 395] width 267 height 151
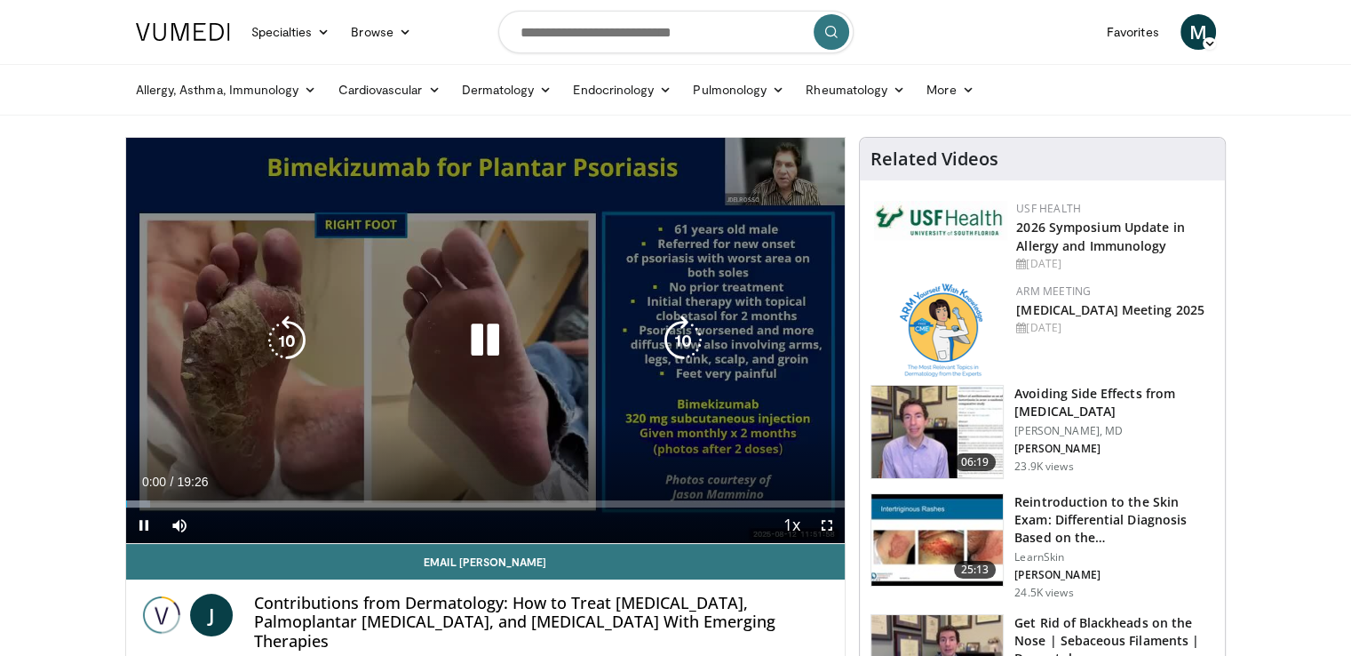
scroll to position [89, 0]
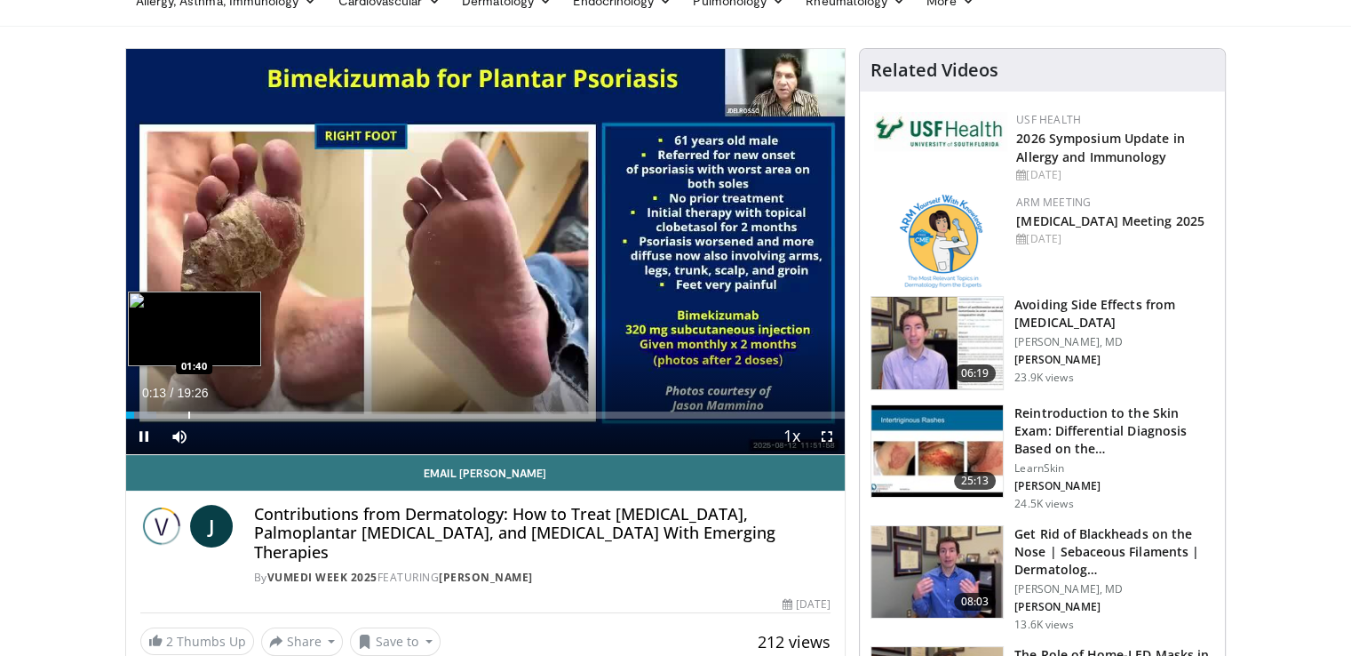
click at [188, 411] on div "Progress Bar" at bounding box center [189, 414] width 2 height 7
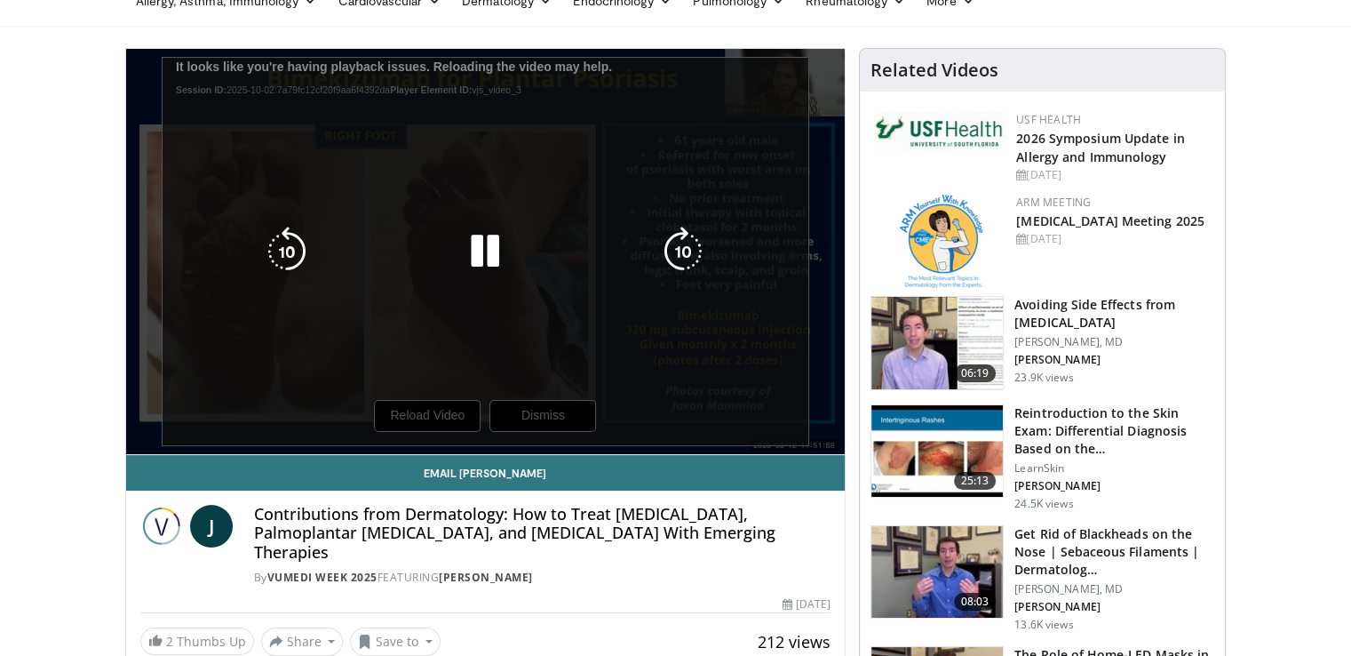
click at [466, 247] on icon "Video Player" at bounding box center [485, 252] width 50 height 50
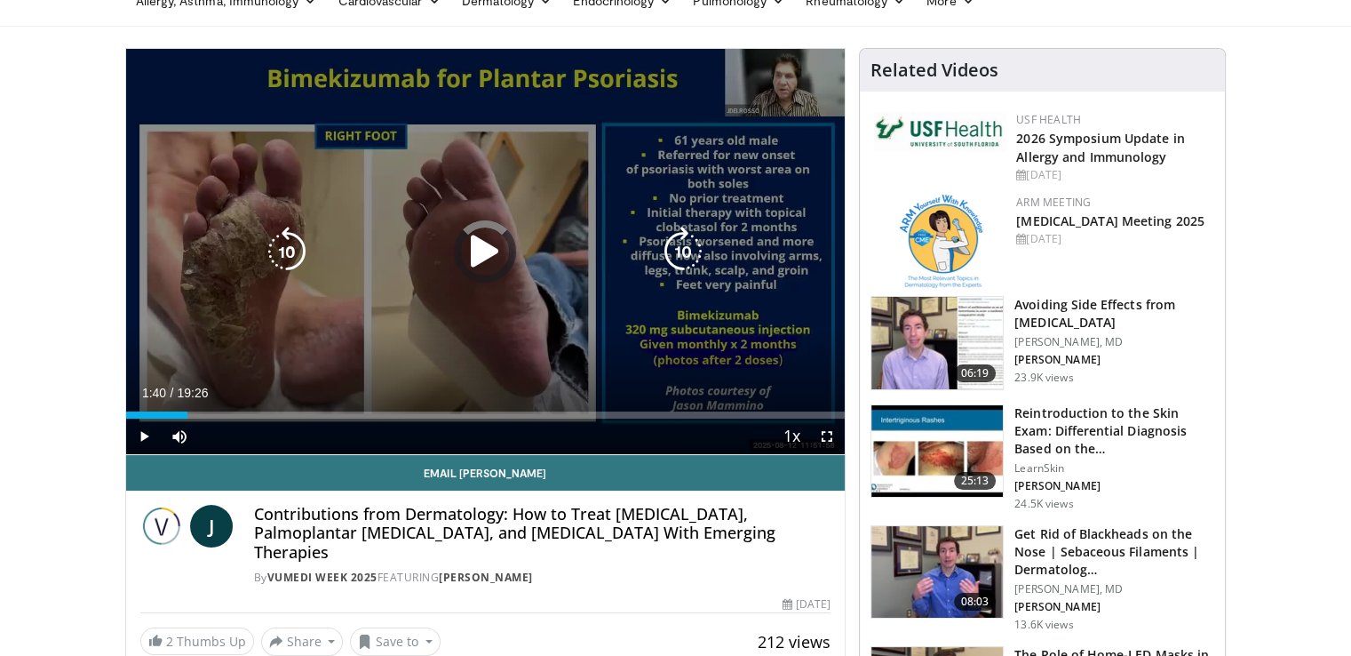
click at [479, 251] on icon "Video Player" at bounding box center [485, 252] width 50 height 50
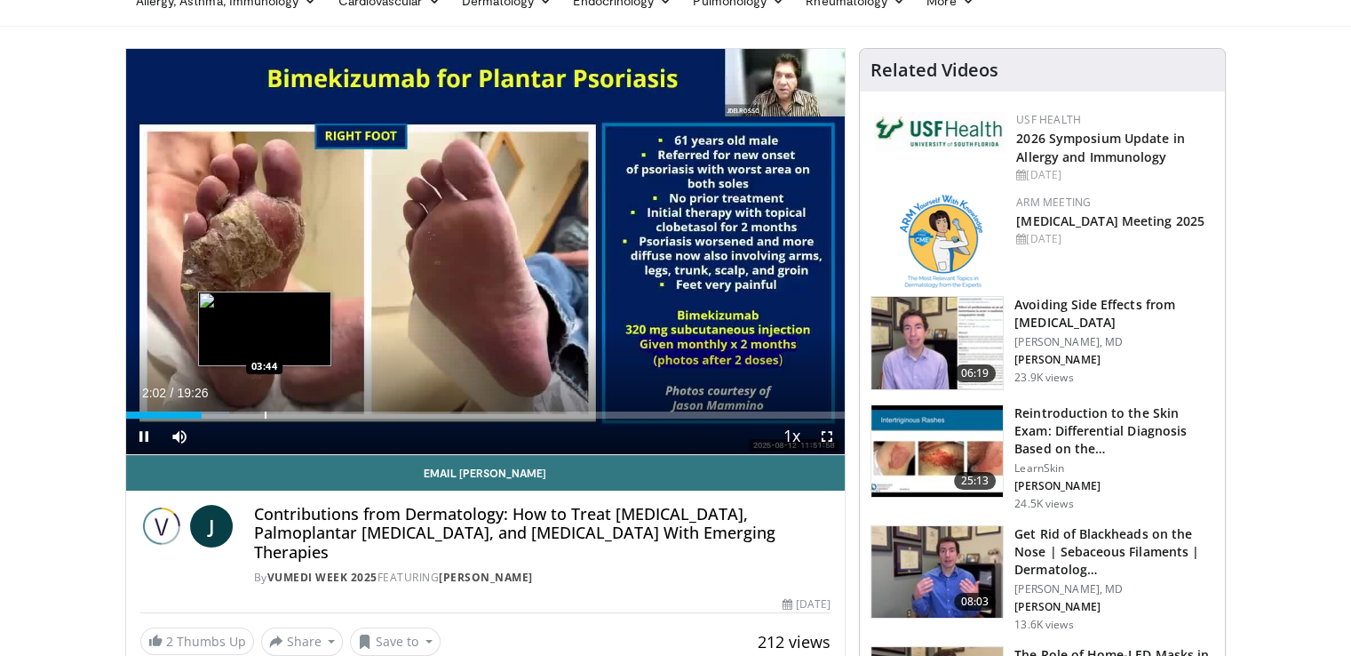
click at [265, 416] on div "Progress Bar" at bounding box center [266, 414] width 2 height 7
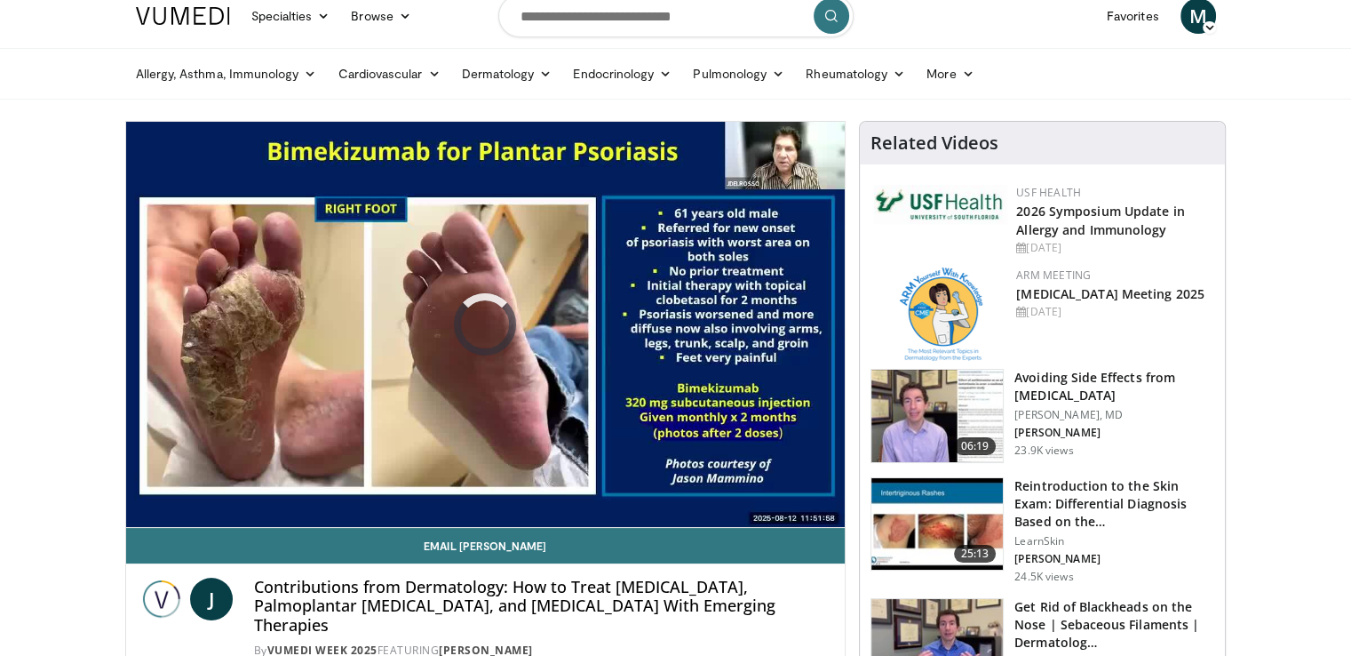
scroll to position [0, 0]
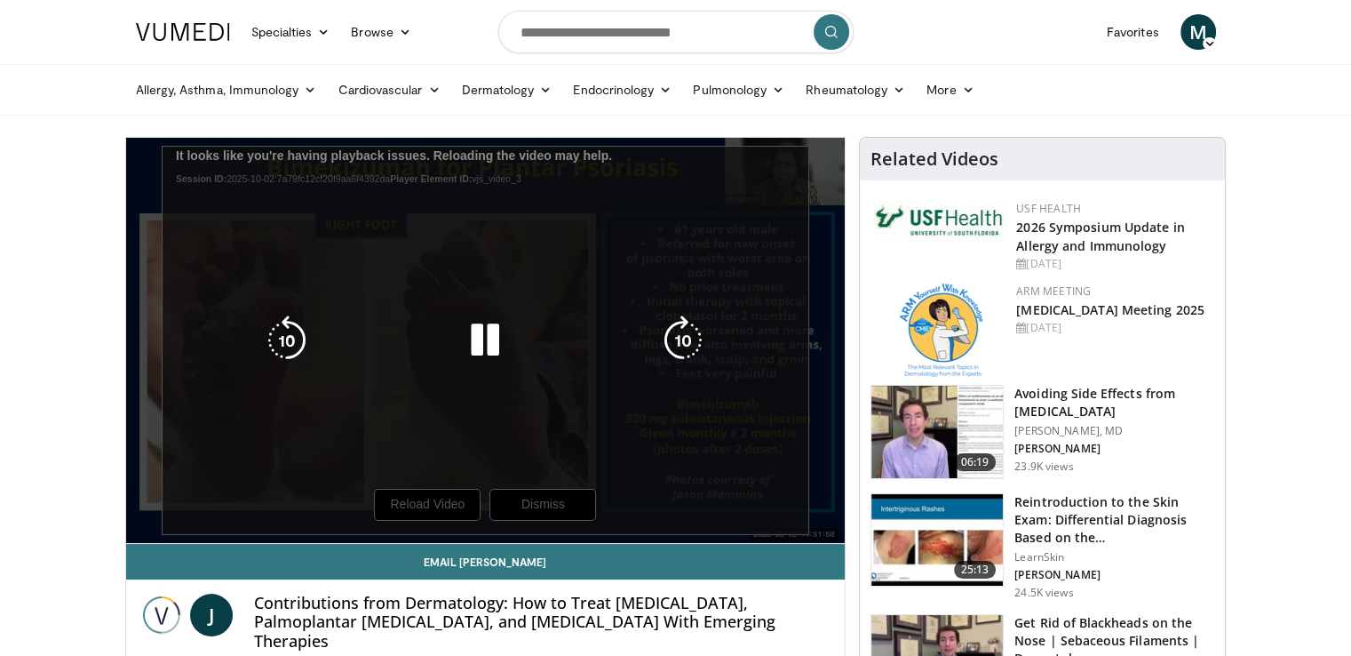
click at [489, 339] on icon "Video Player" at bounding box center [485, 340] width 50 height 50
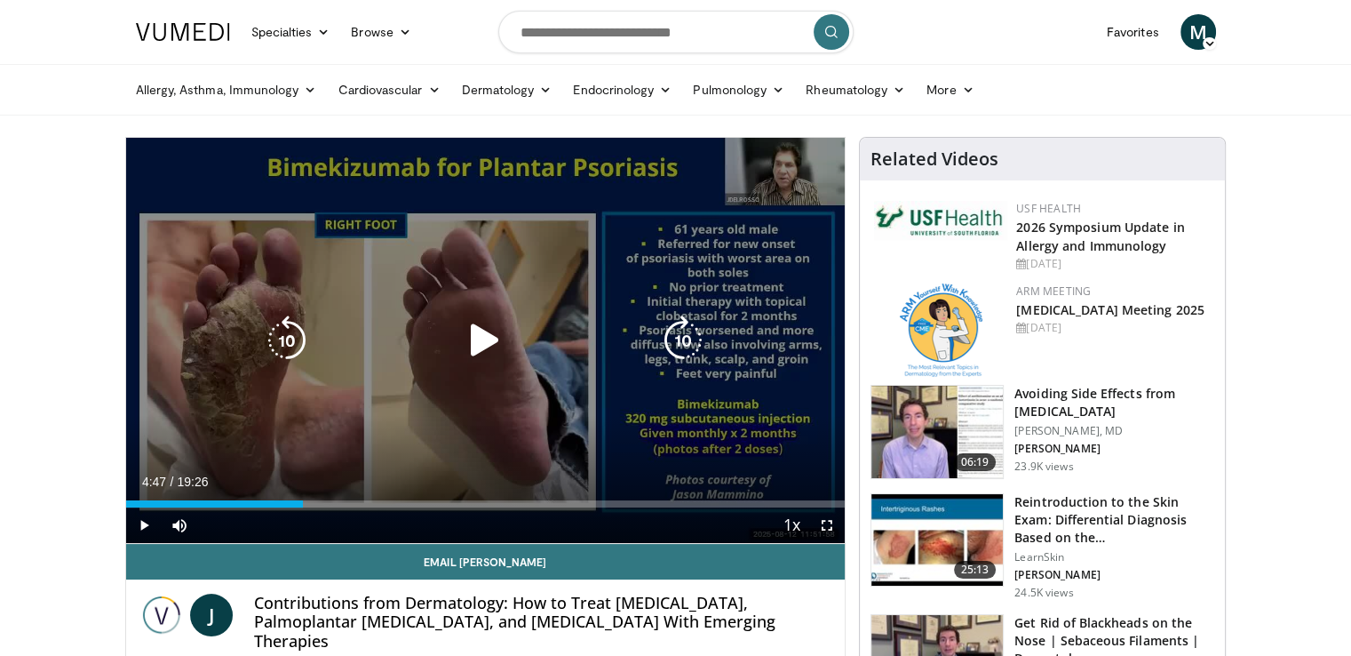
click at [489, 336] on icon "Video Player" at bounding box center [485, 340] width 50 height 50
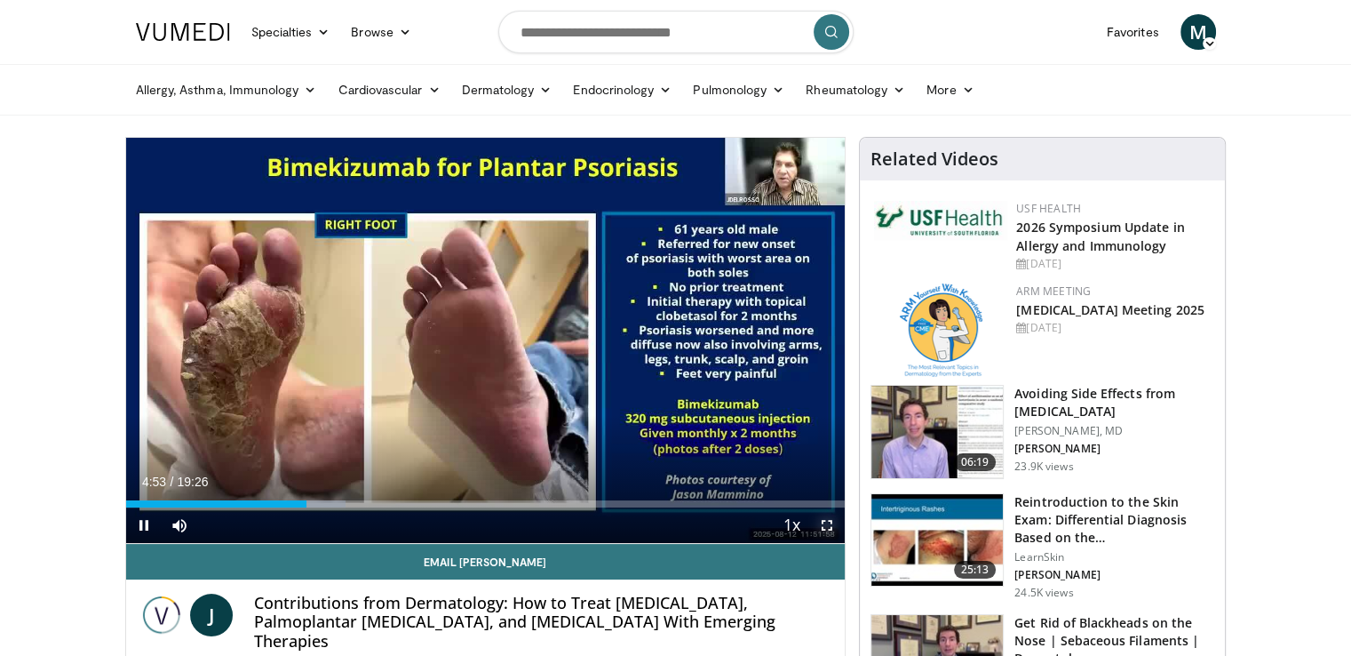
click at [824, 521] on span "Video Player" at bounding box center [827, 525] width 36 height 36
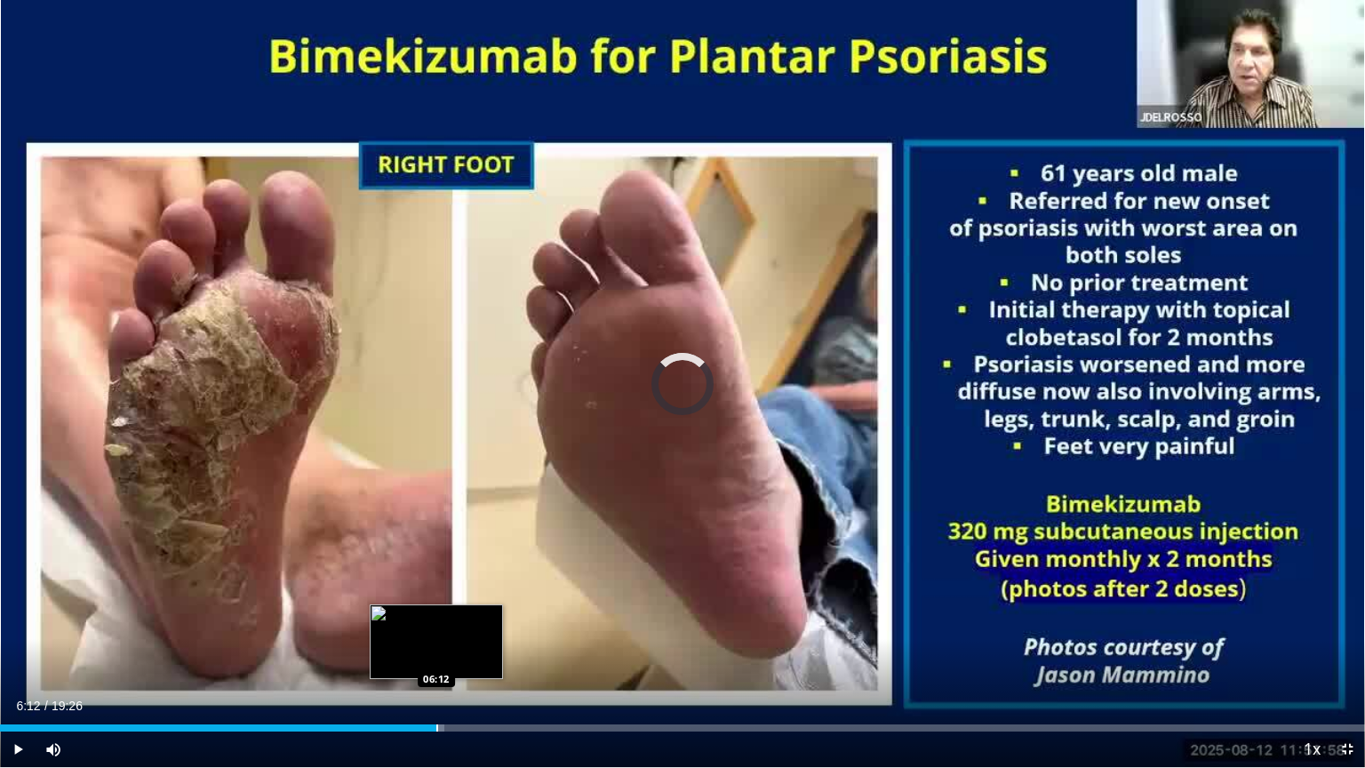
click at [436, 655] on div "Progress Bar" at bounding box center [437, 727] width 2 height 7
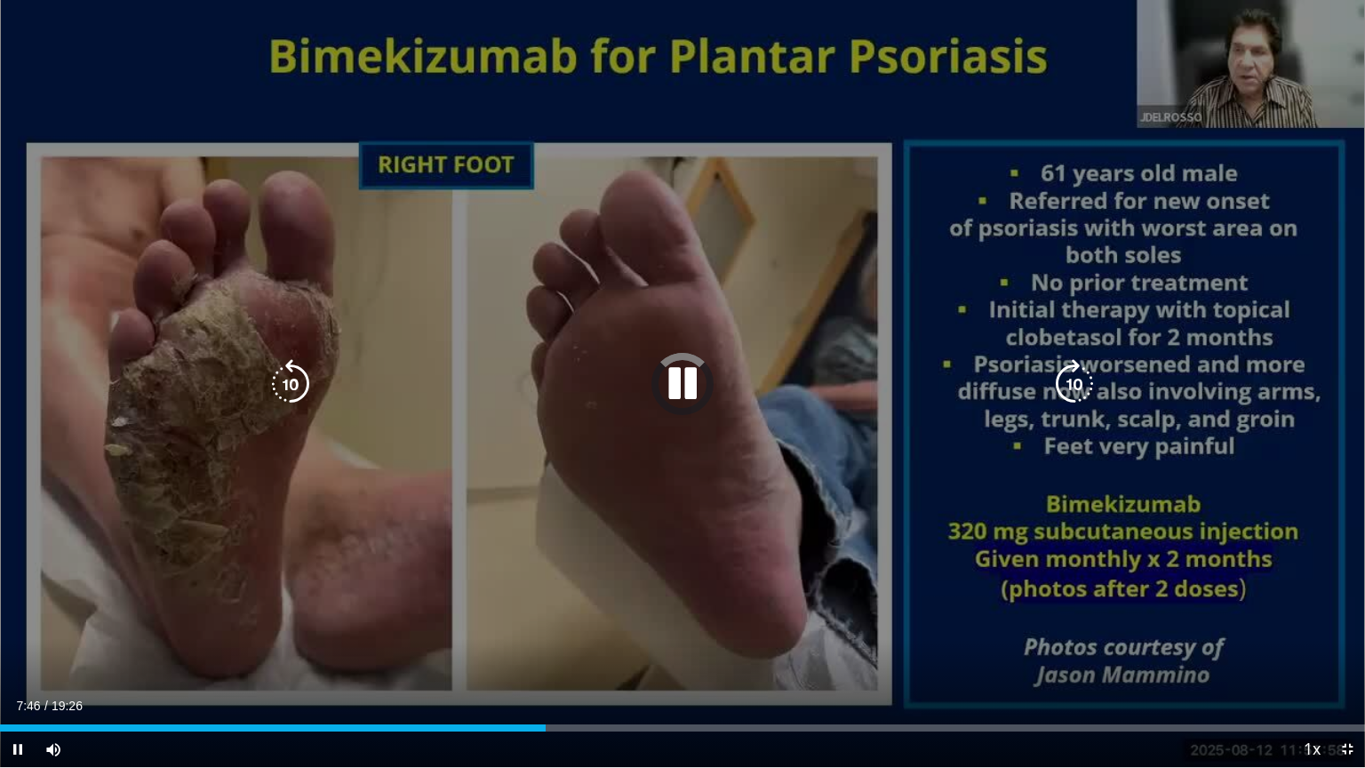
click at [675, 384] on icon "Video Player" at bounding box center [682, 384] width 50 height 50
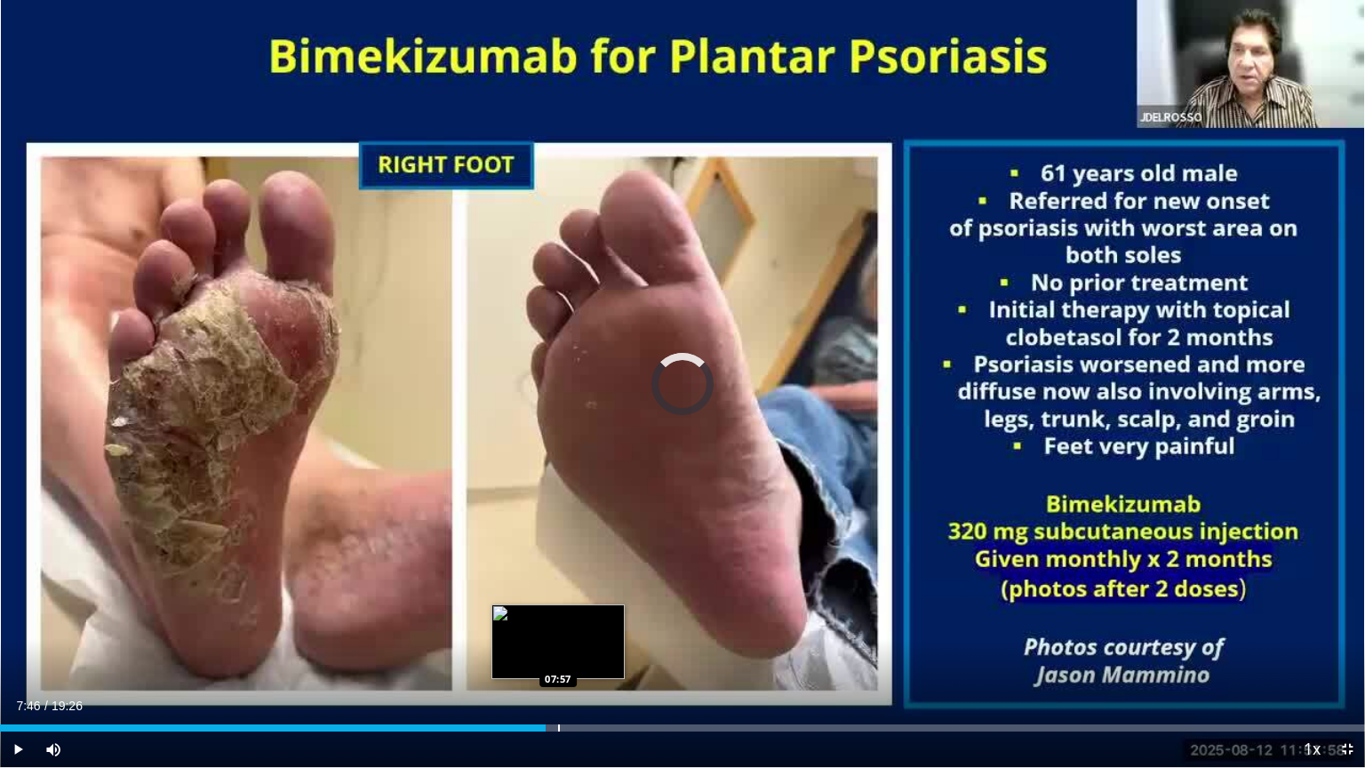
click at [558, 655] on div "Progress Bar" at bounding box center [559, 727] width 2 height 7
click at [594, 655] on div "Progress Bar" at bounding box center [595, 727] width 2 height 7
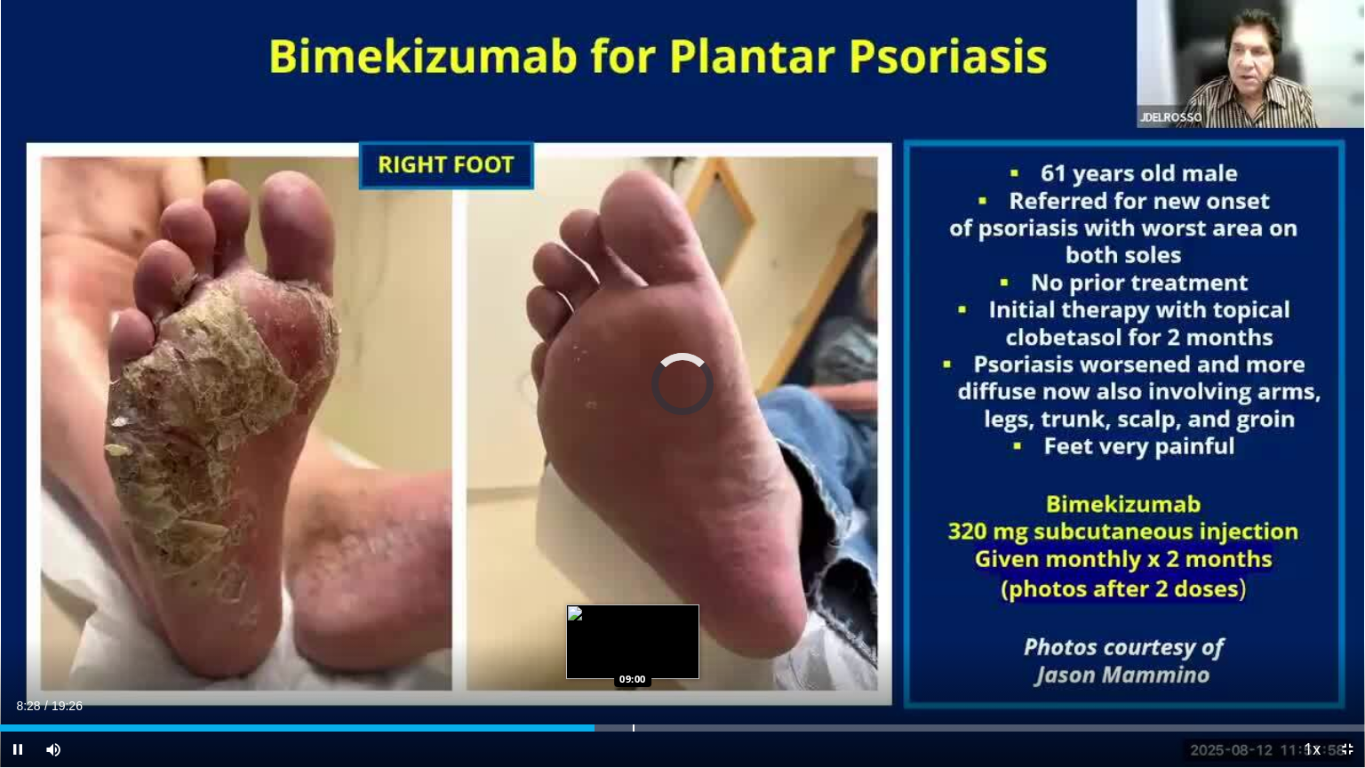
click at [633, 655] on div "Progress Bar" at bounding box center [634, 727] width 2 height 7
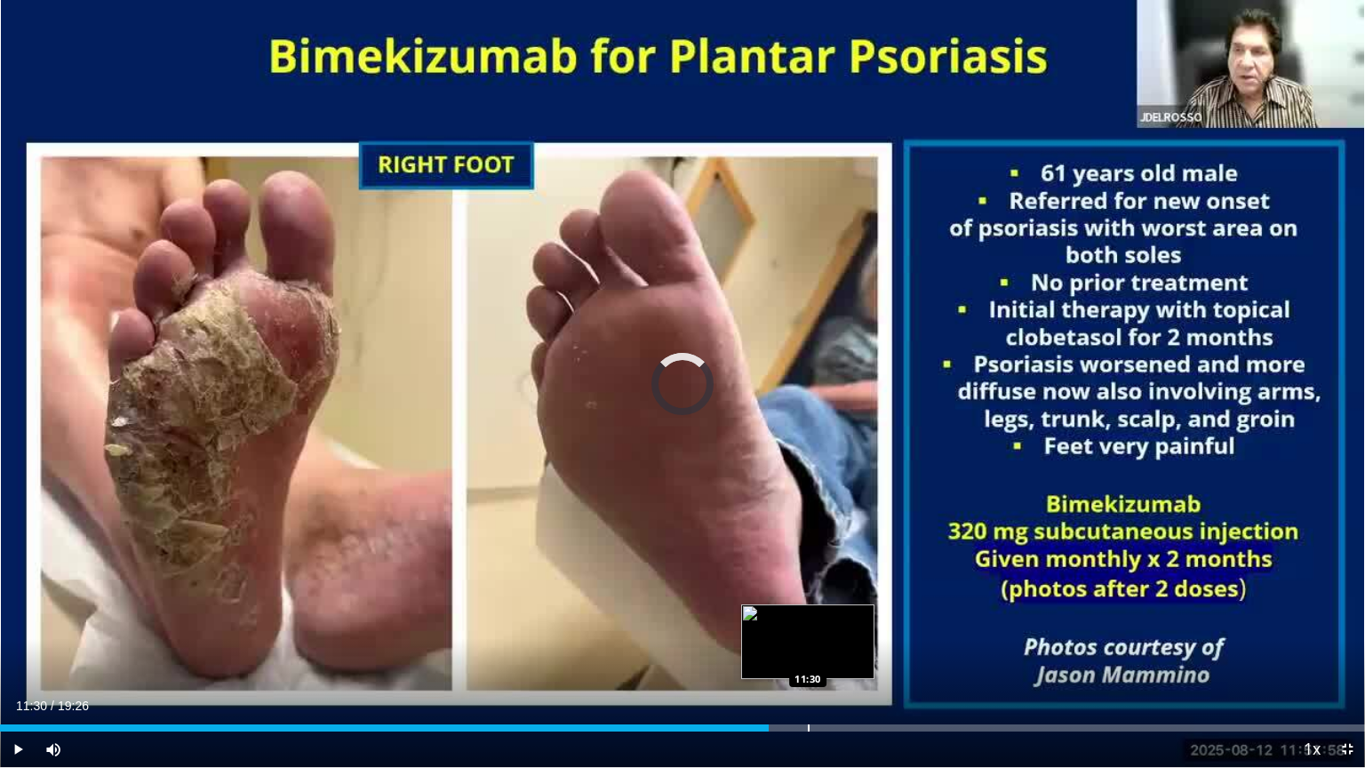
click at [808, 655] on div "Progress Bar" at bounding box center [809, 727] width 2 height 7
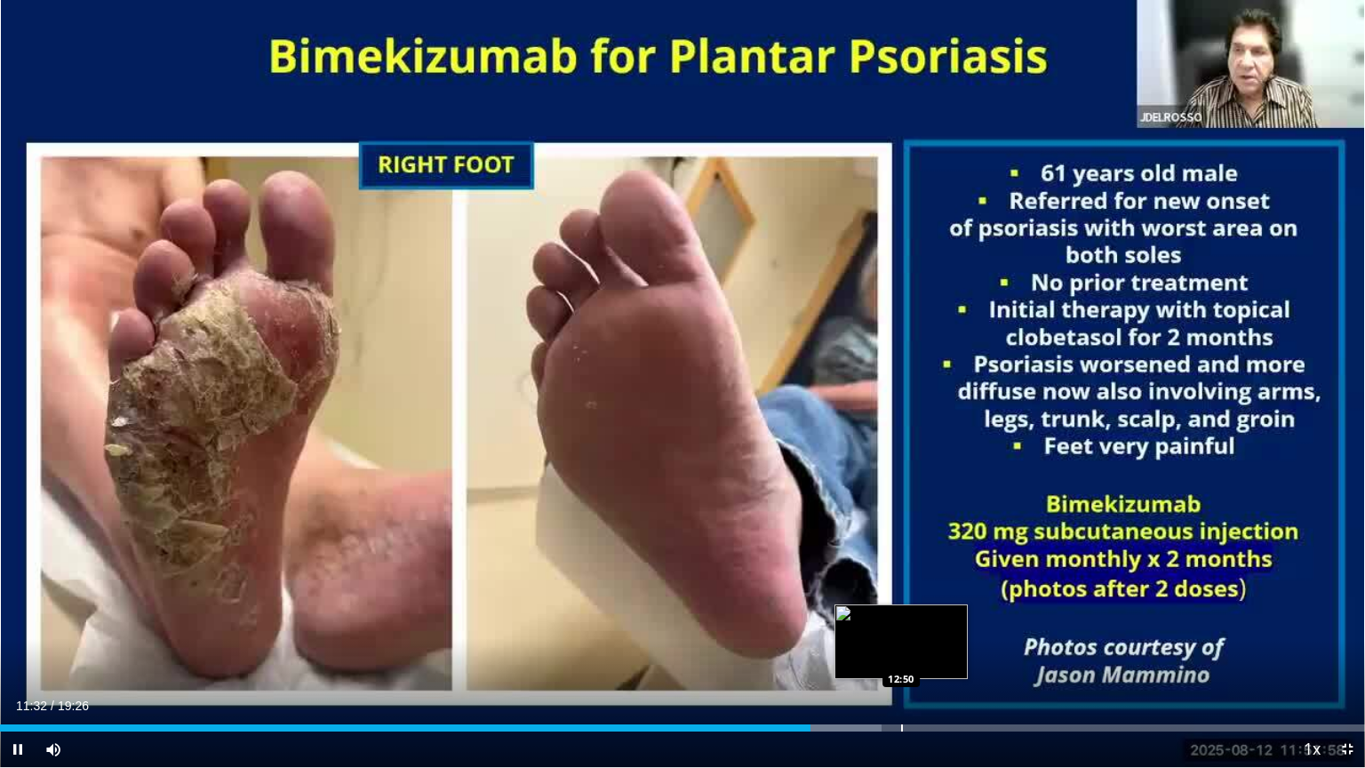
click at [902, 655] on div "Progress Bar" at bounding box center [902, 727] width 2 height 7
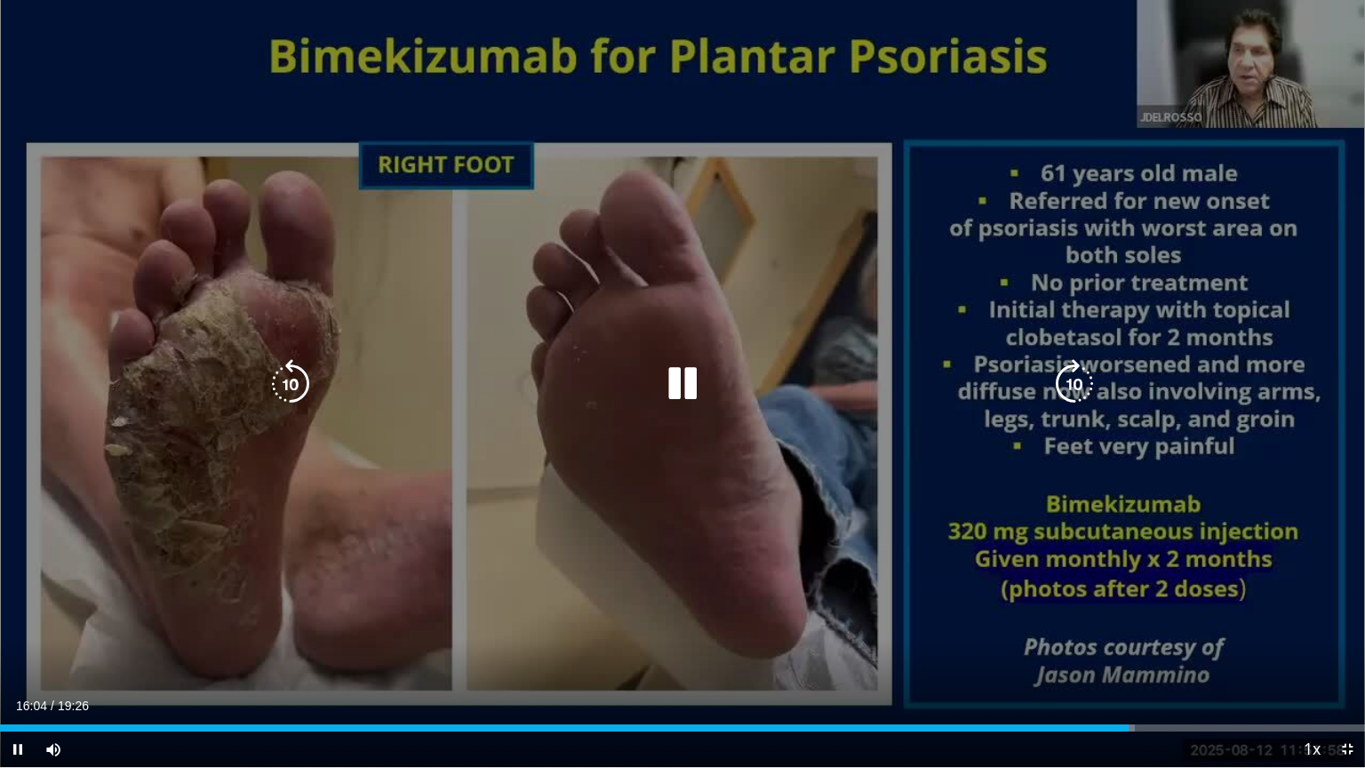
click at [693, 383] on icon "Video Player" at bounding box center [682, 384] width 50 height 50
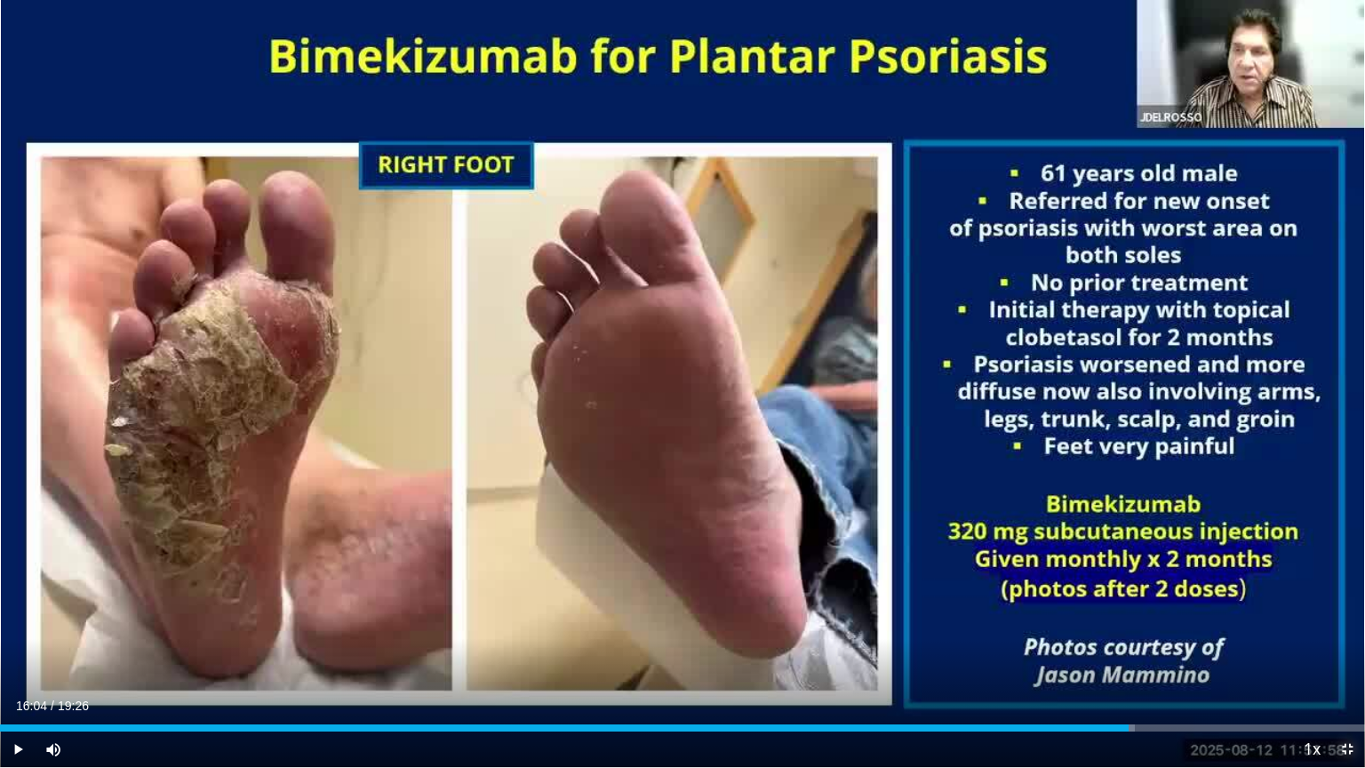
click at [1347, 655] on span "Video Player" at bounding box center [1347, 749] width 36 height 36
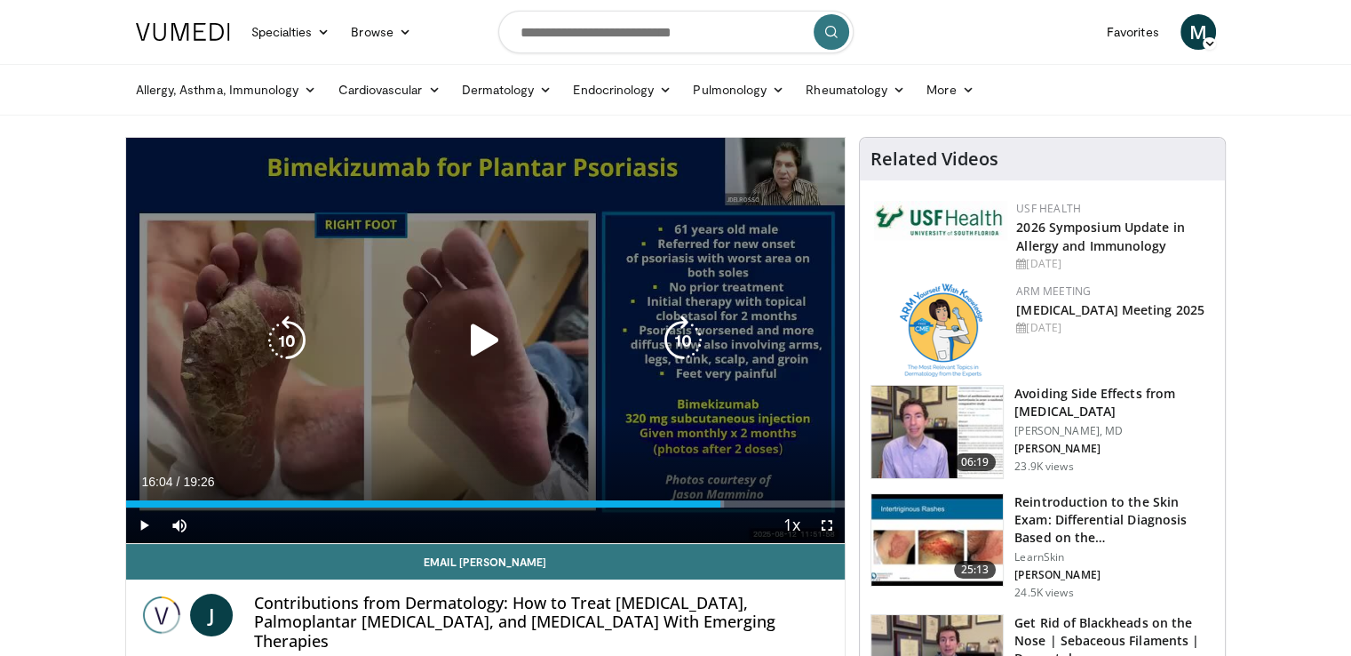
click at [478, 338] on icon "Video Player" at bounding box center [485, 340] width 50 height 50
click at [491, 336] on icon "Video Player" at bounding box center [485, 340] width 50 height 50
click at [481, 333] on icon "Video Player" at bounding box center [485, 340] width 50 height 50
